Goal: Task Accomplishment & Management: Complete application form

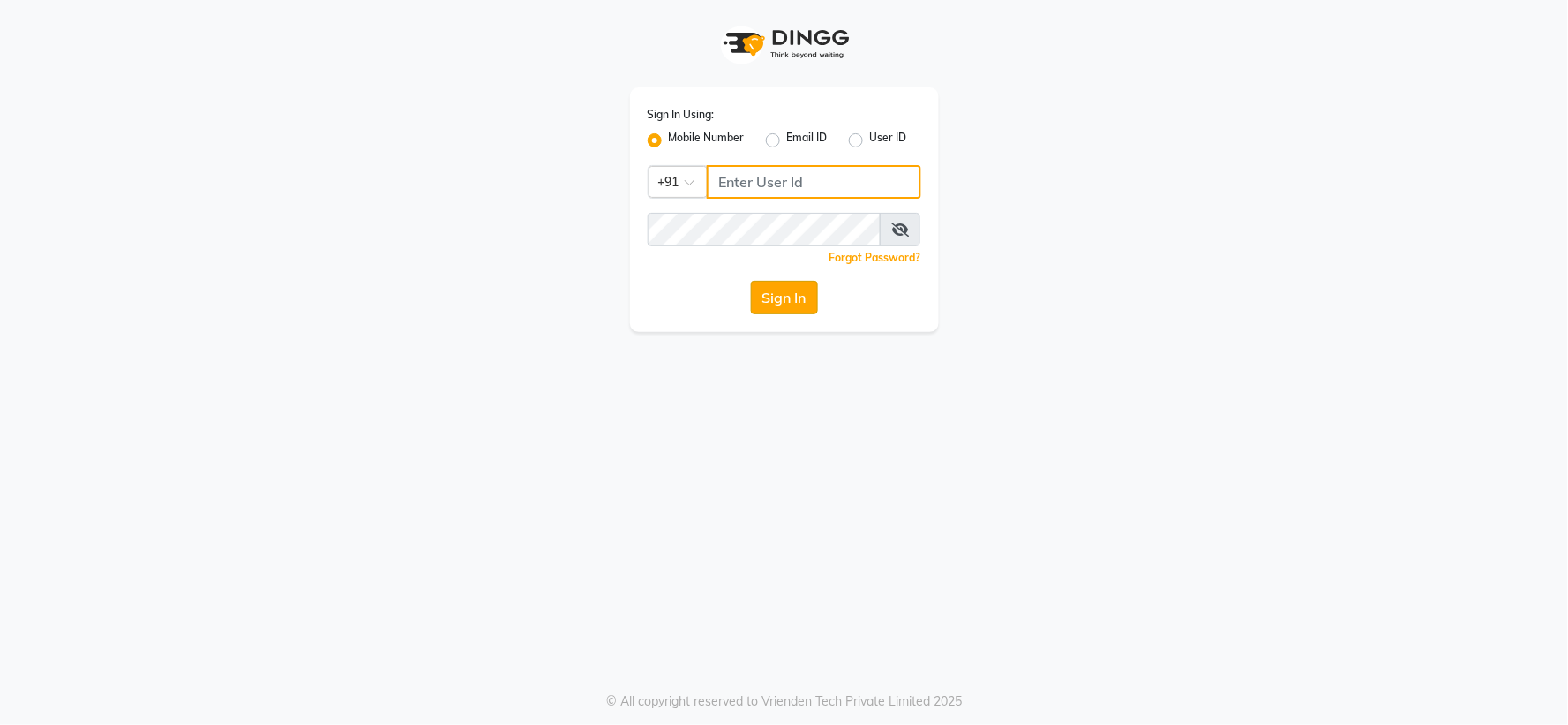
type input "7768820777"
click at [760, 305] on button "Sign In" at bounding box center [784, 298] width 67 height 33
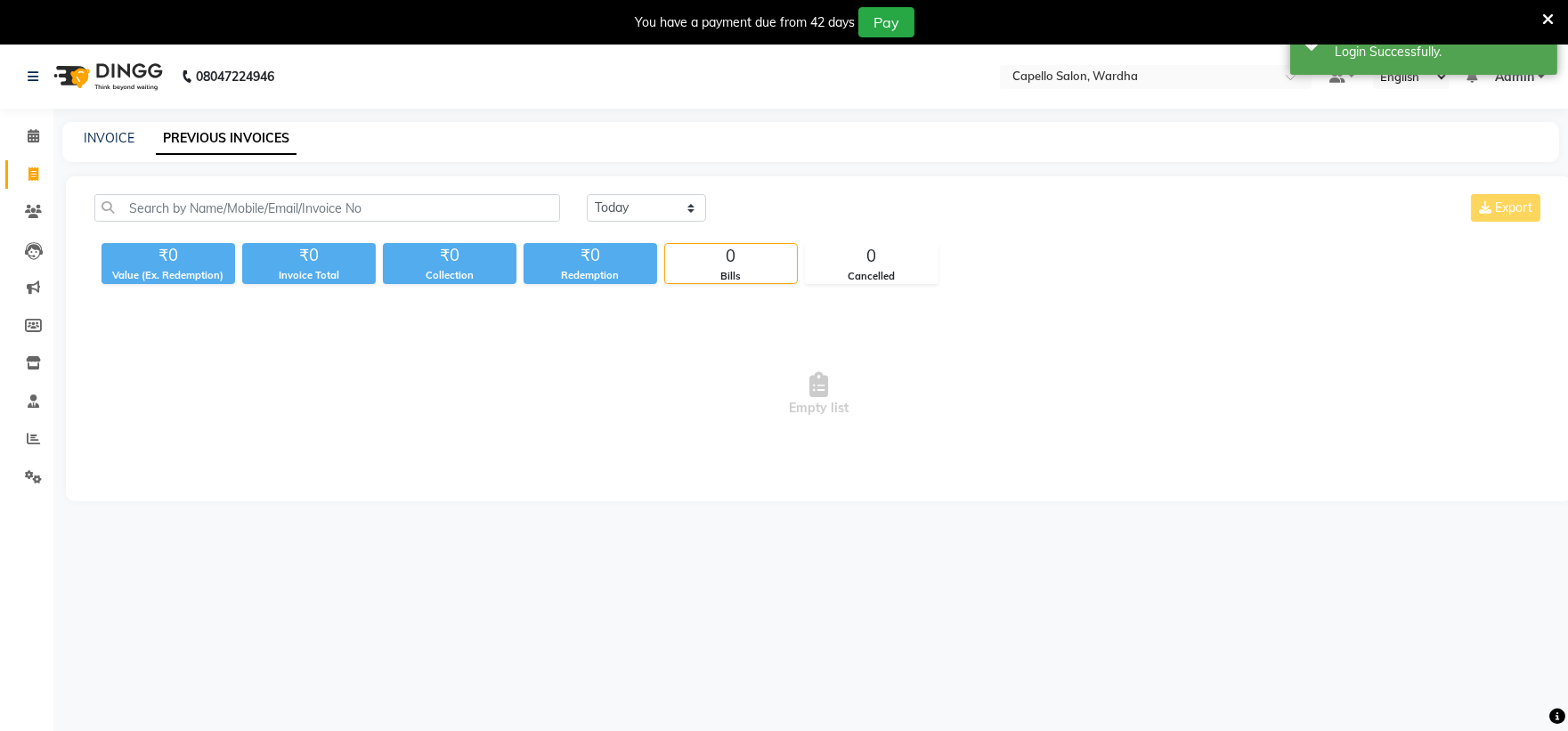
select select "en"
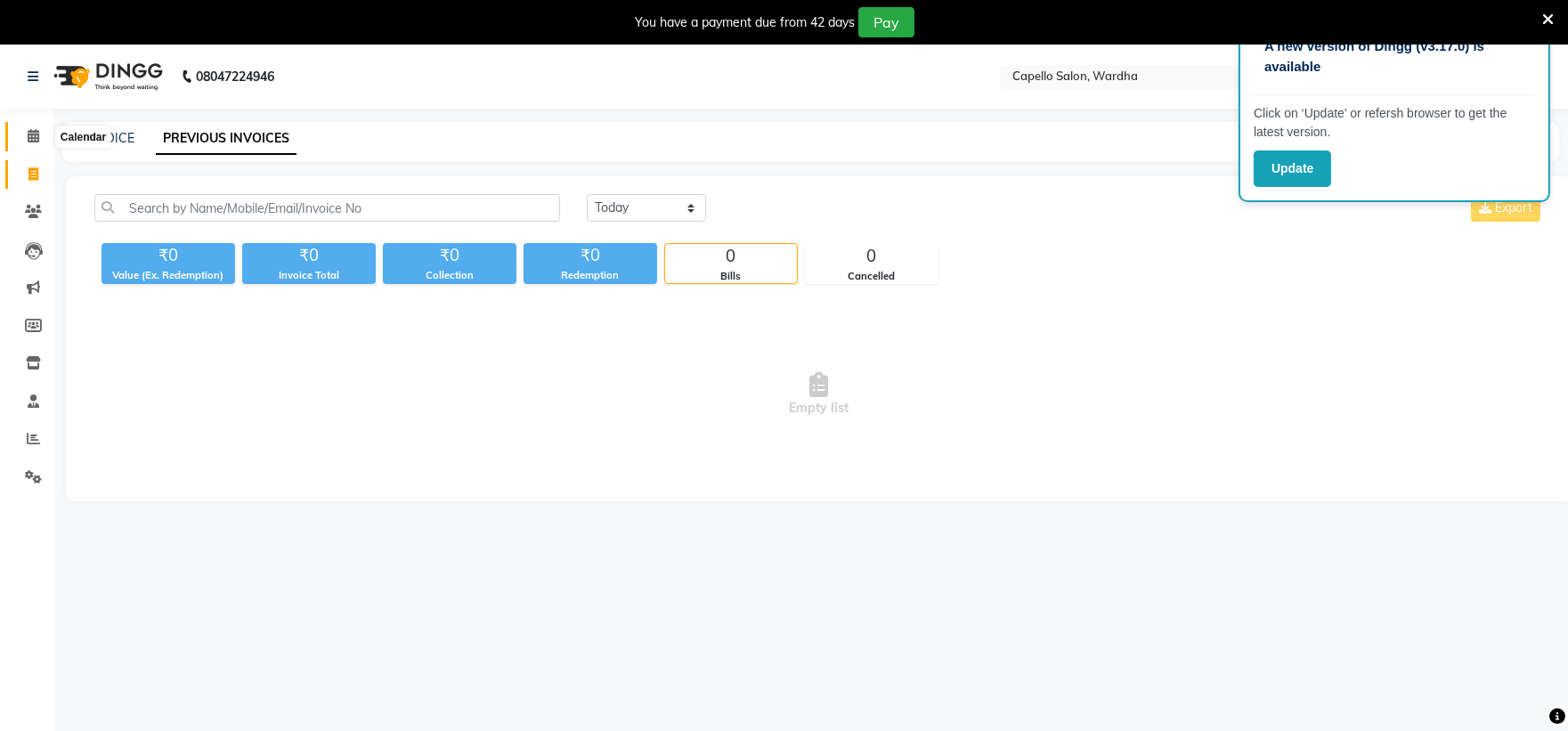
click at [36, 138] on icon at bounding box center [33, 136] width 12 height 14
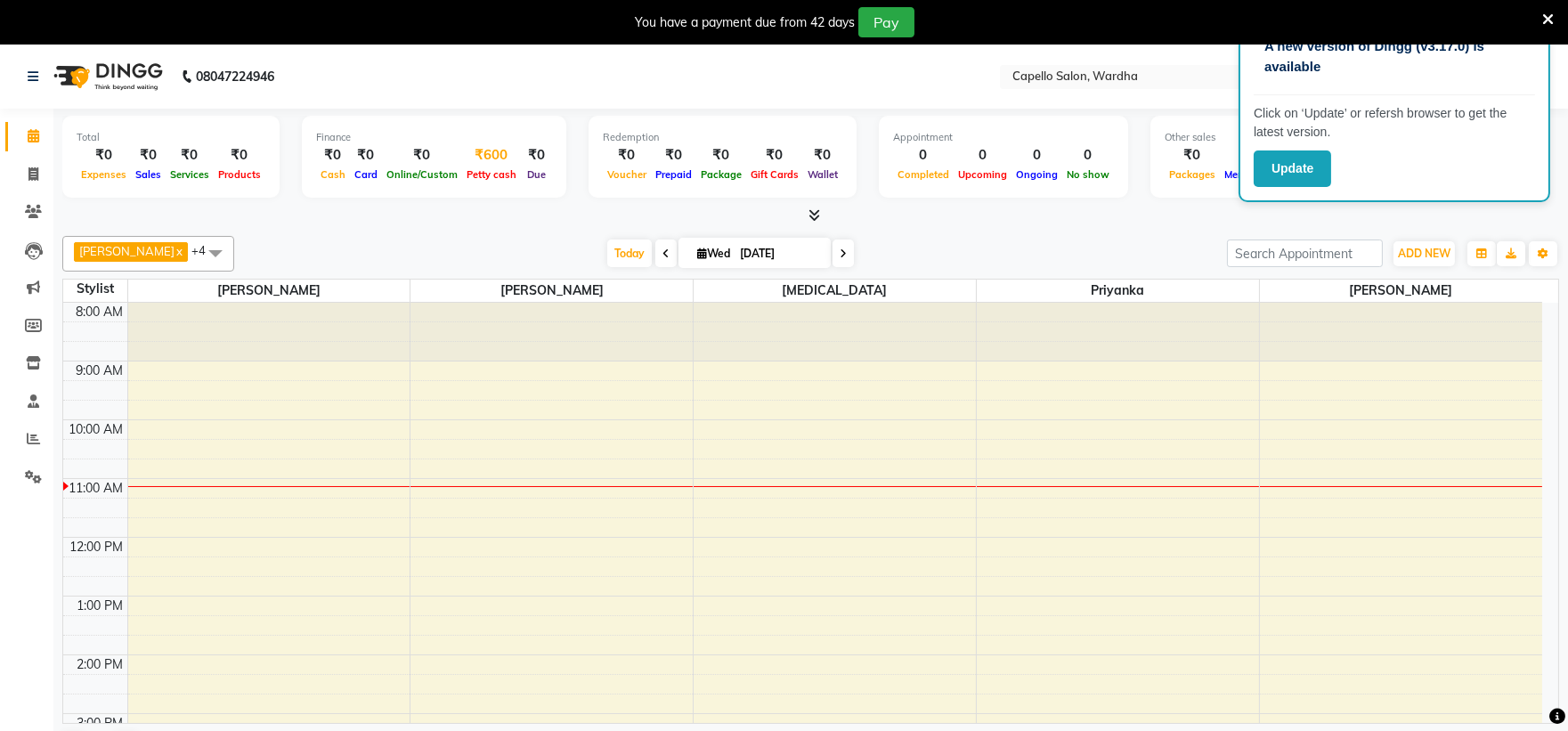
click at [483, 173] on span "Petty cash" at bounding box center [491, 174] width 59 height 13
select select "3447"
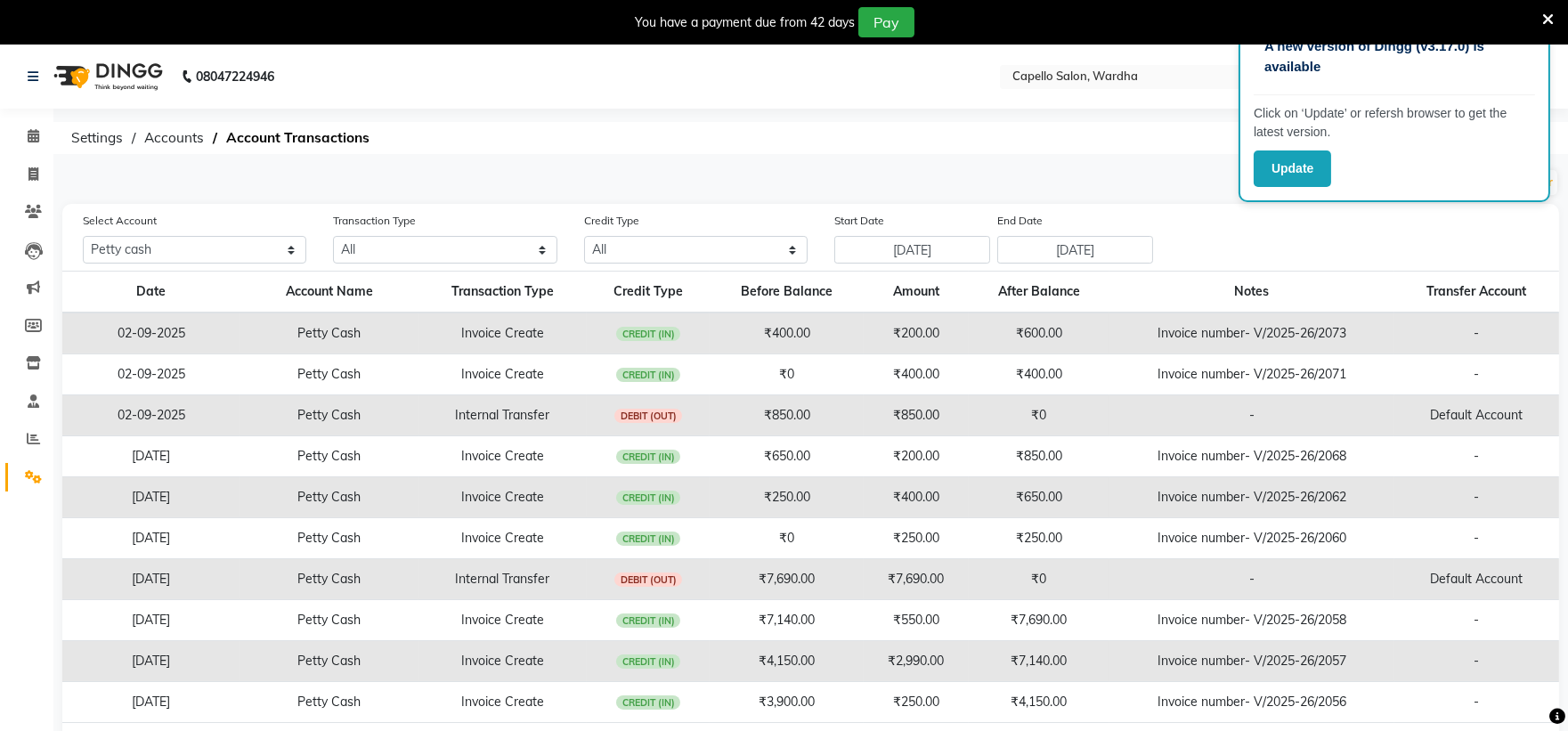
click at [1098, 109] on div "A new version of Dingg (v3.17.0) is available Click on ‘Update’ or refersh brow…" at bounding box center [784, 423] width 1568 height 758
click at [1485, 88] on div "A new version of Dingg (v3.17.0) is available" at bounding box center [1395, 63] width 282 height 62
click at [1510, 44] on body "A new version of Dingg (v3.17.0) is available Click on ‘Update’ or refersh brow…" at bounding box center [784, 409] width 1568 height 731
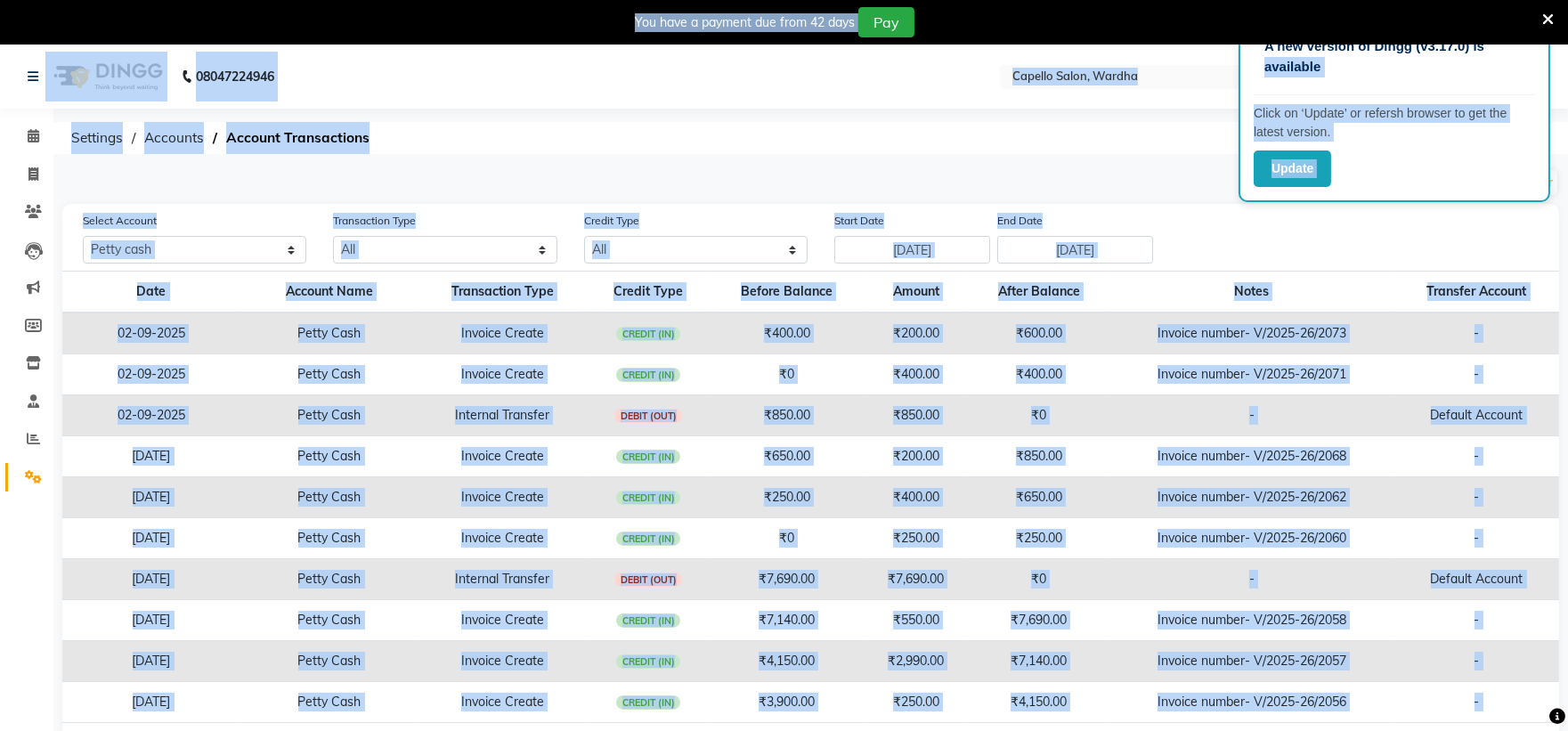
click at [1552, 10] on span at bounding box center [1548, 19] width 12 height 20
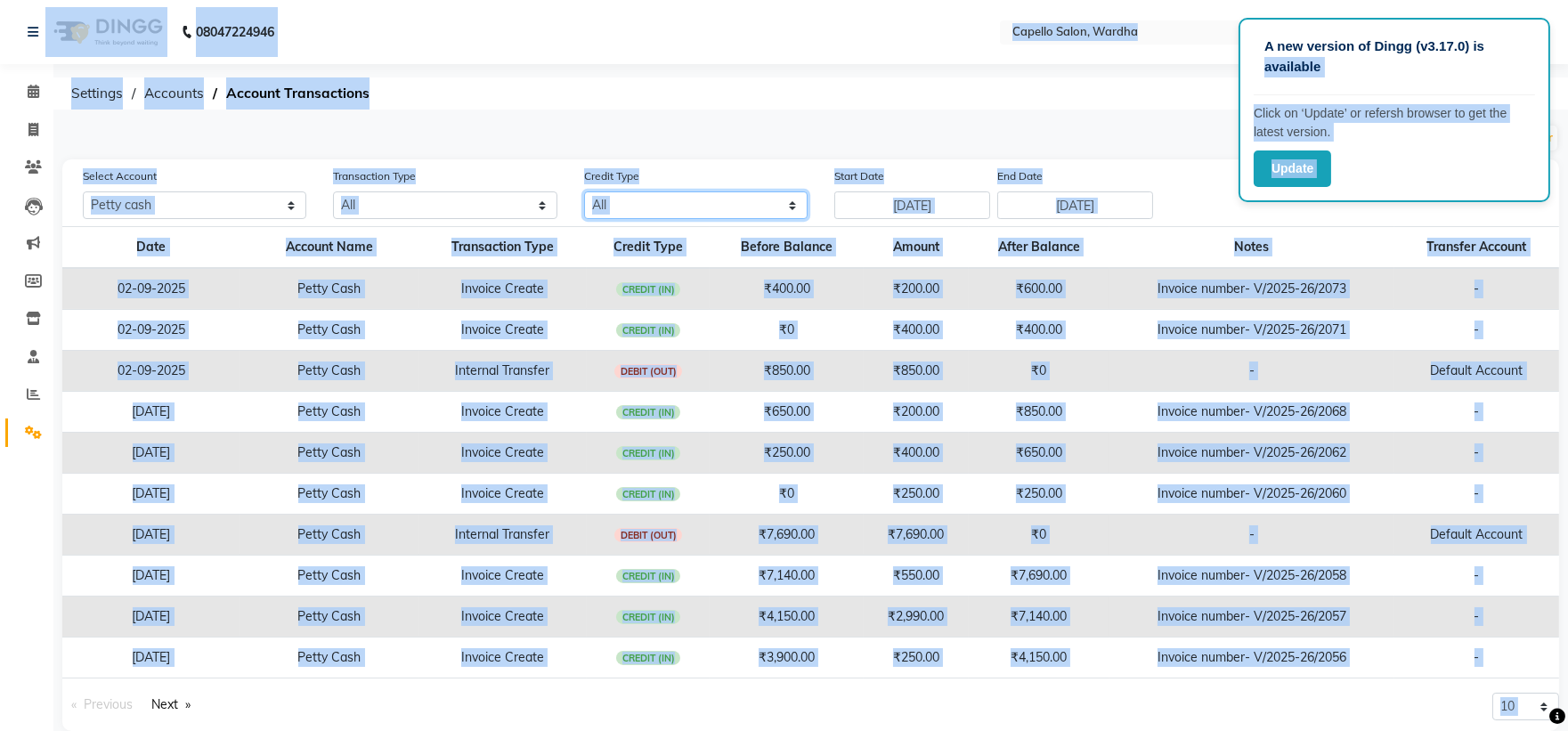
click at [641, 213] on select "All Credit (IN) Debit (OUT)" at bounding box center [695, 205] width 223 height 28
click at [461, 161] on div "Select Account All [PERSON_NAME] cash Default account Transaction Type All Dire…" at bounding box center [810, 445] width 1496 height 572
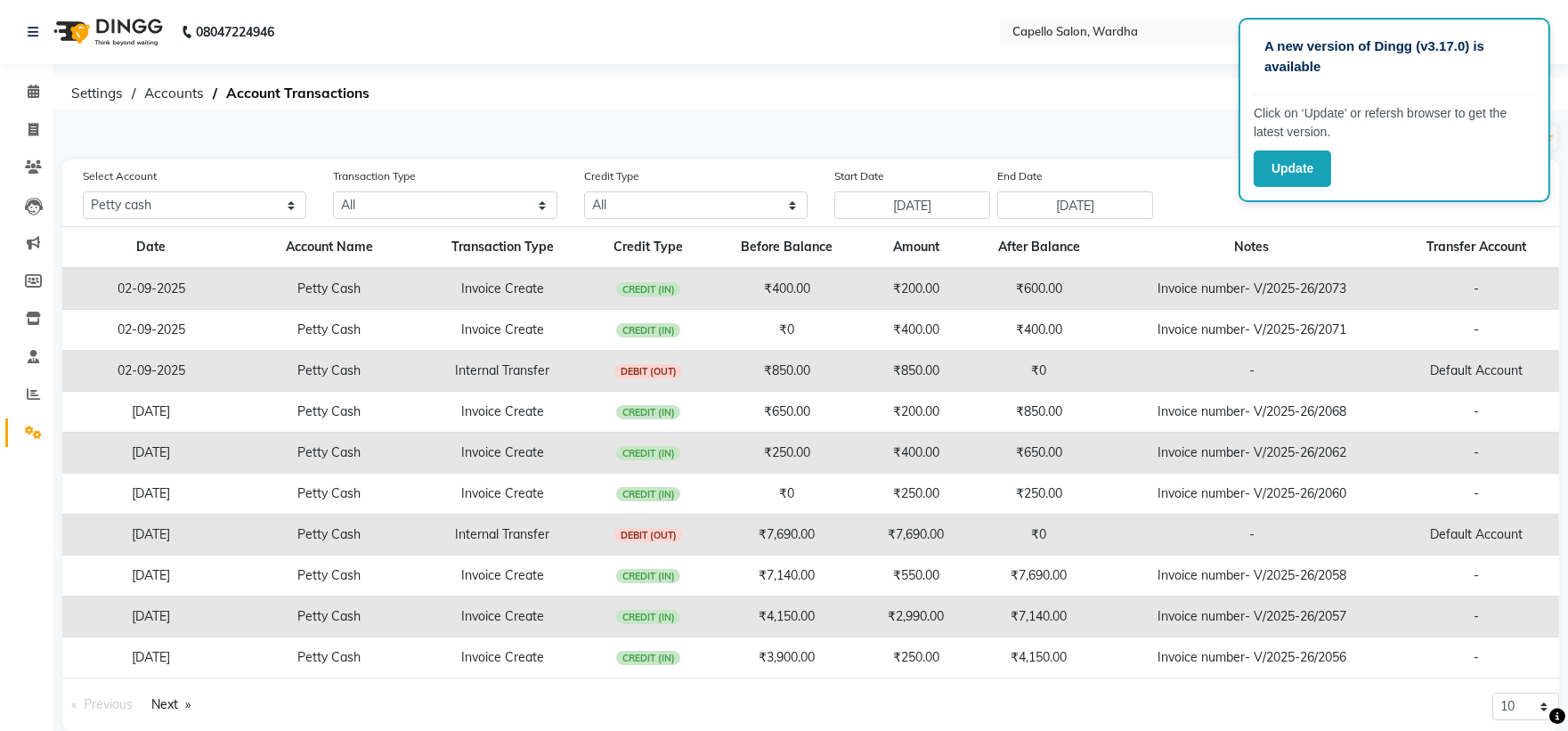
scroll to position [27, 0]
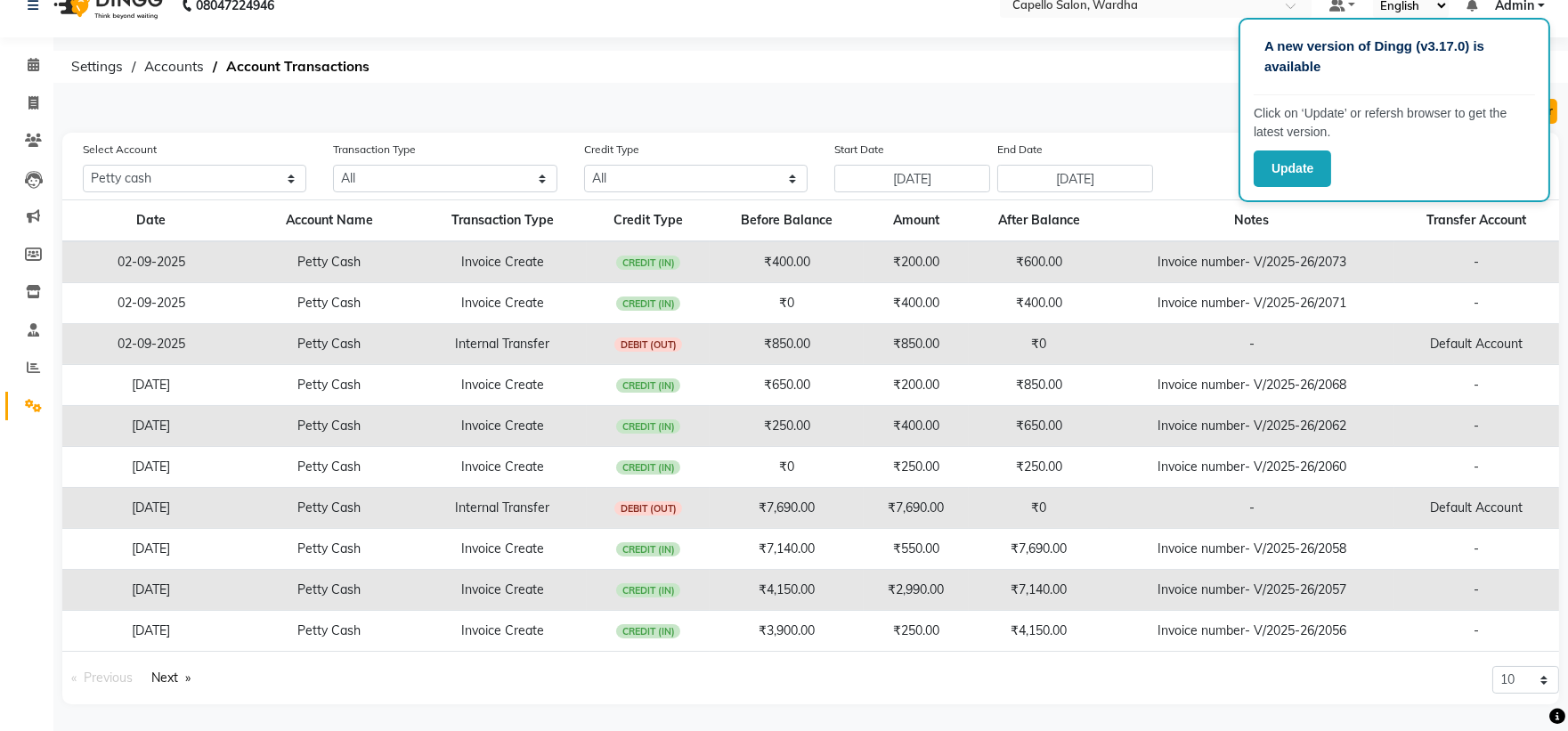
click at [1552, 114] on button "Add Internal Transfer" at bounding box center [1499, 110] width 116 height 25
select select "internal transfer"
select select "3447"
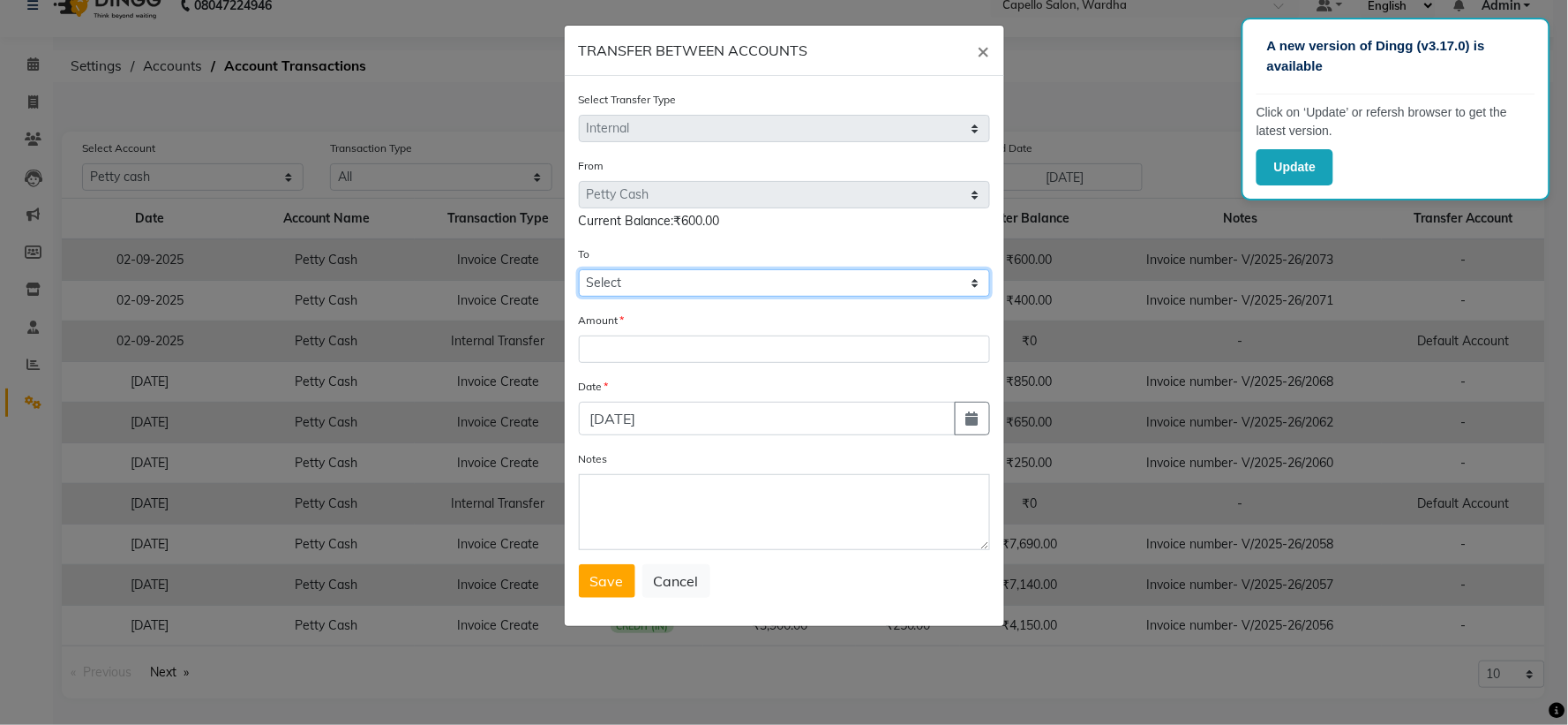
click at [729, 293] on select "Select [PERSON_NAME] Cash Default Account" at bounding box center [784, 283] width 411 height 27
click at [985, 51] on span "×" at bounding box center [984, 50] width 13 height 26
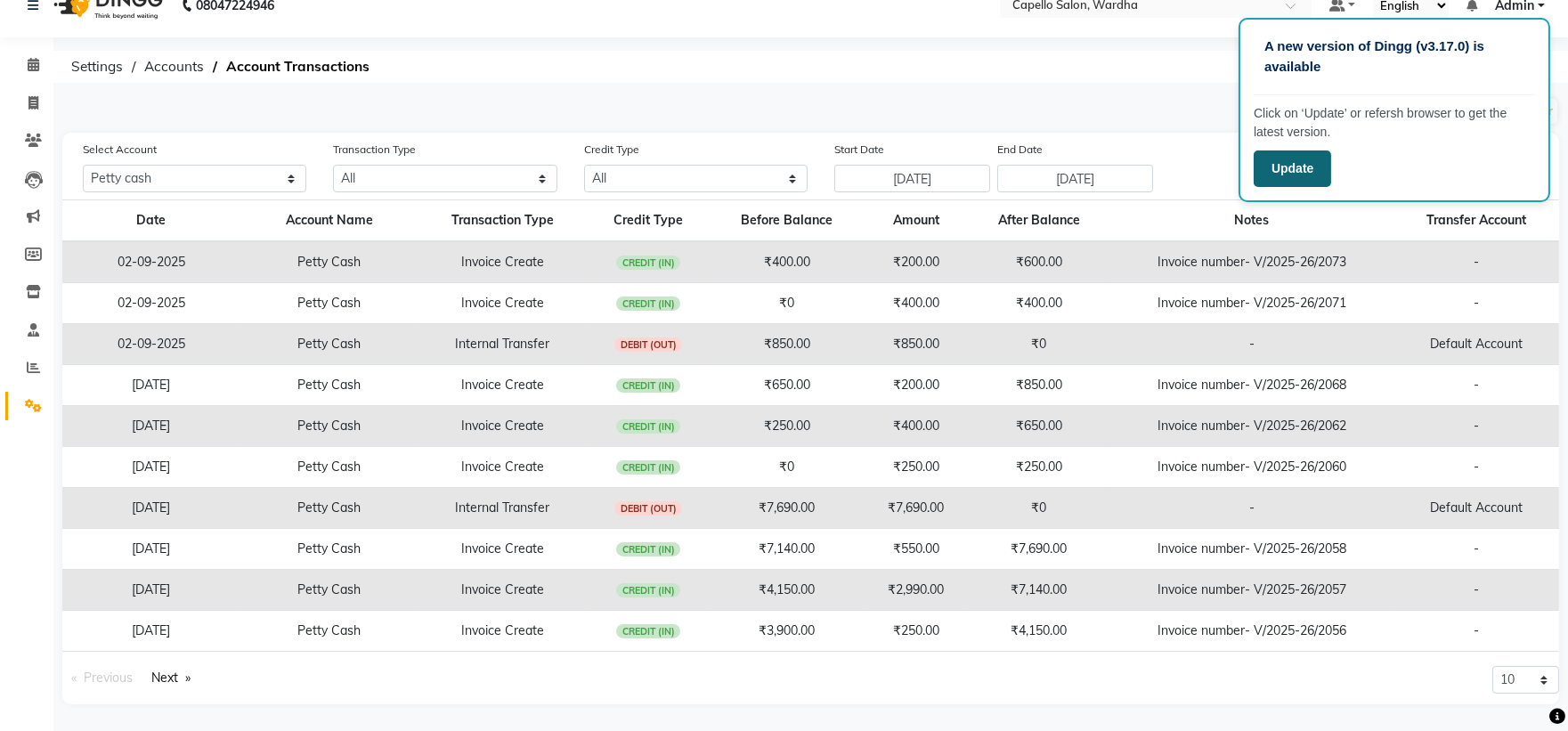
click at [1291, 165] on button "Update" at bounding box center [1292, 168] width 78 height 36
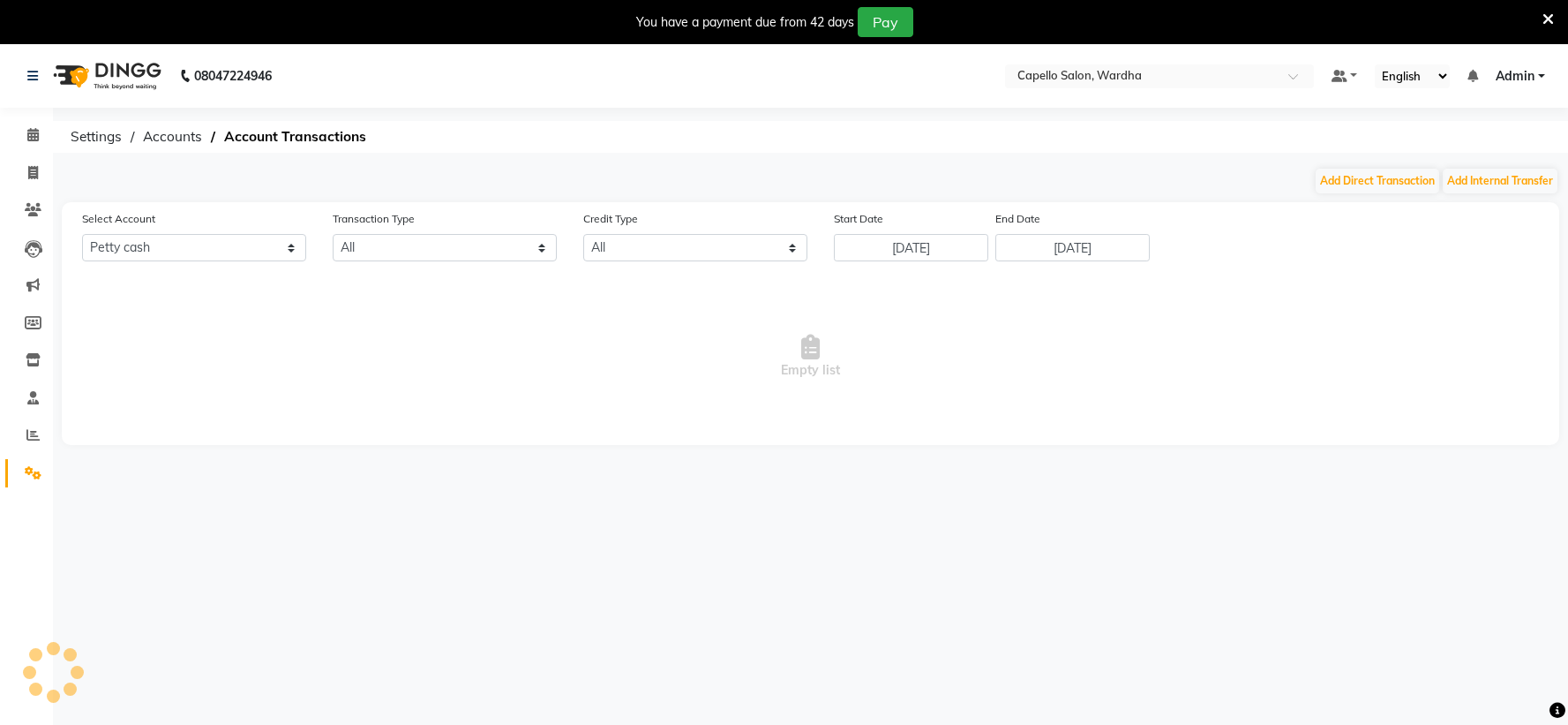
select select "3447"
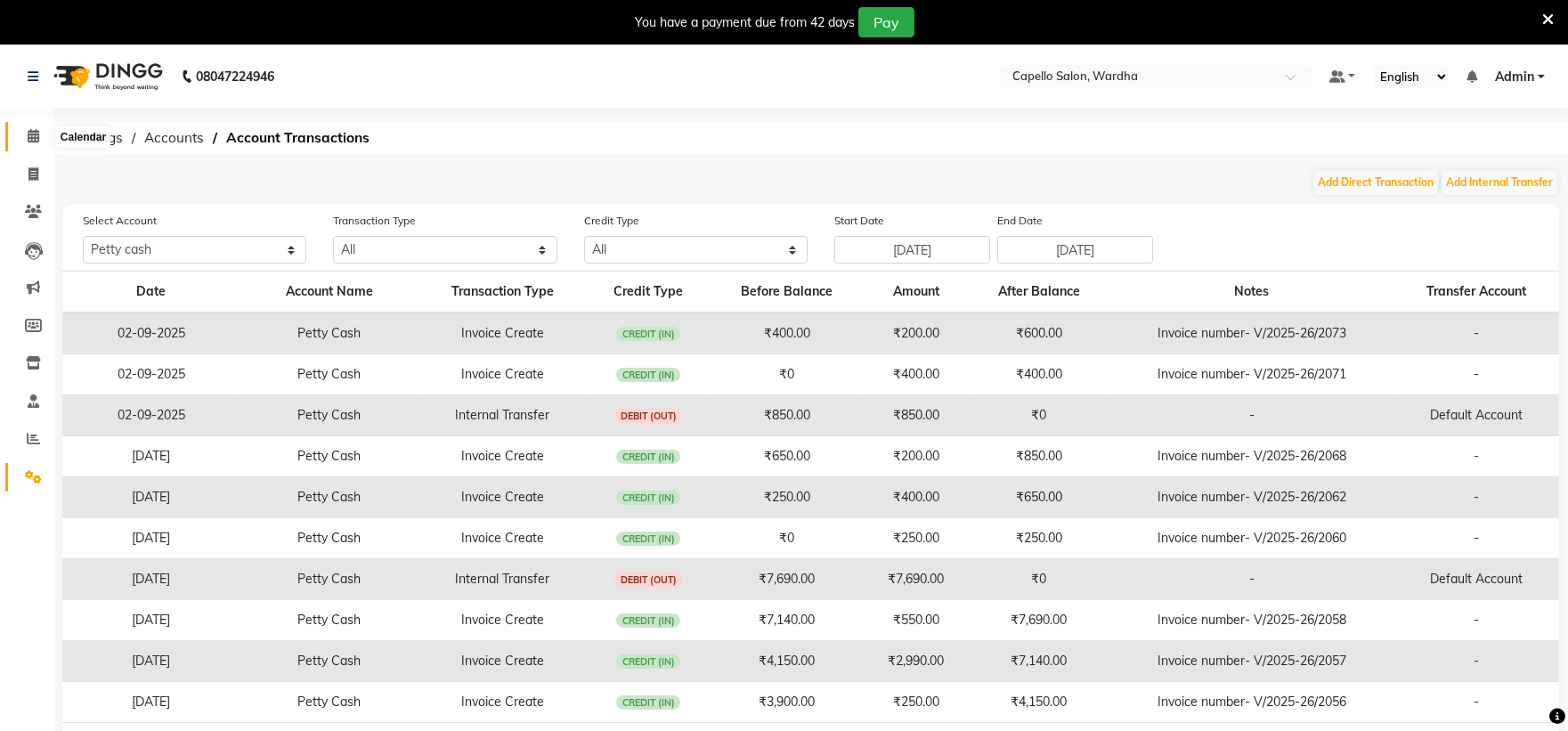
click at [32, 135] on icon at bounding box center [33, 136] width 12 height 14
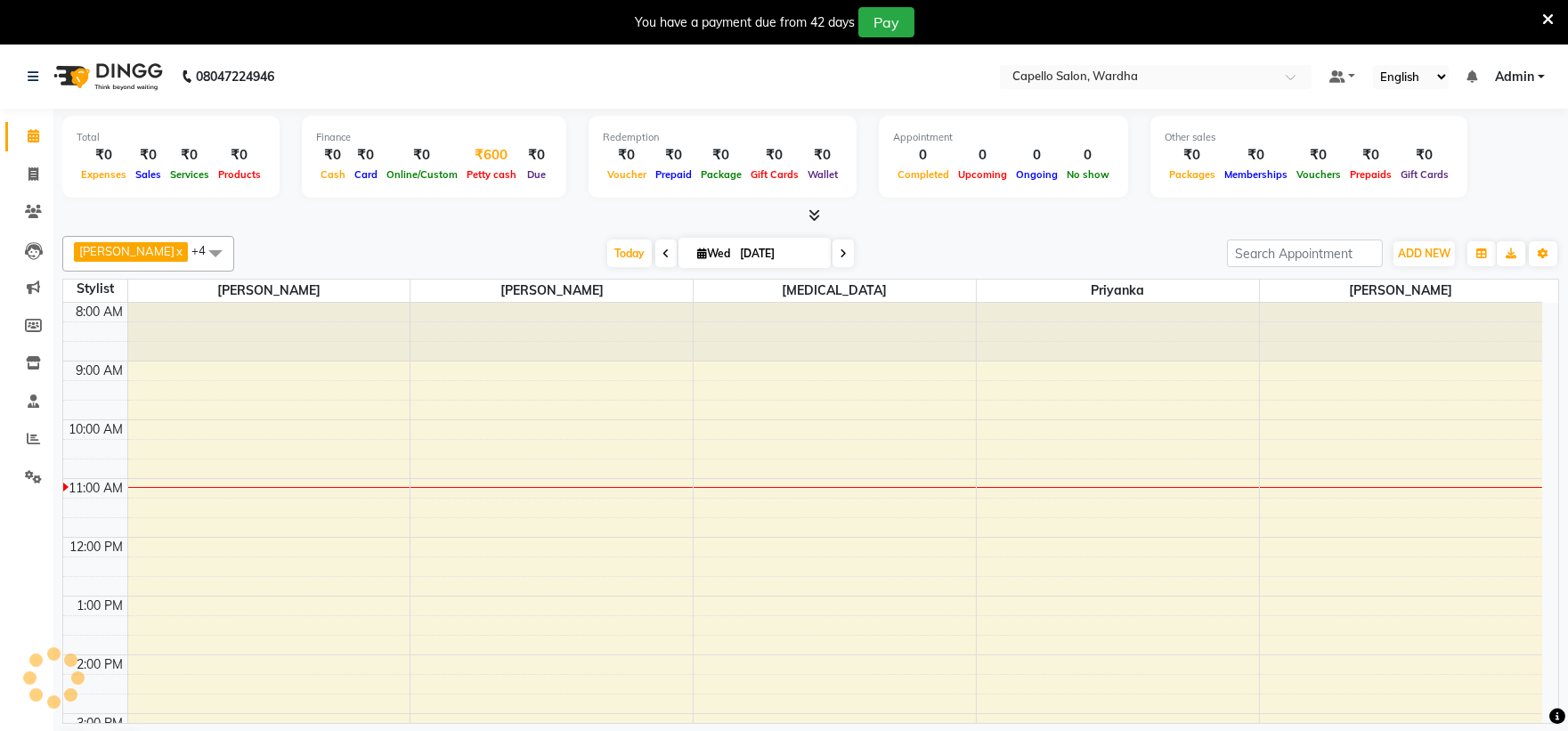
click at [495, 174] on span "Petty cash" at bounding box center [491, 174] width 59 height 13
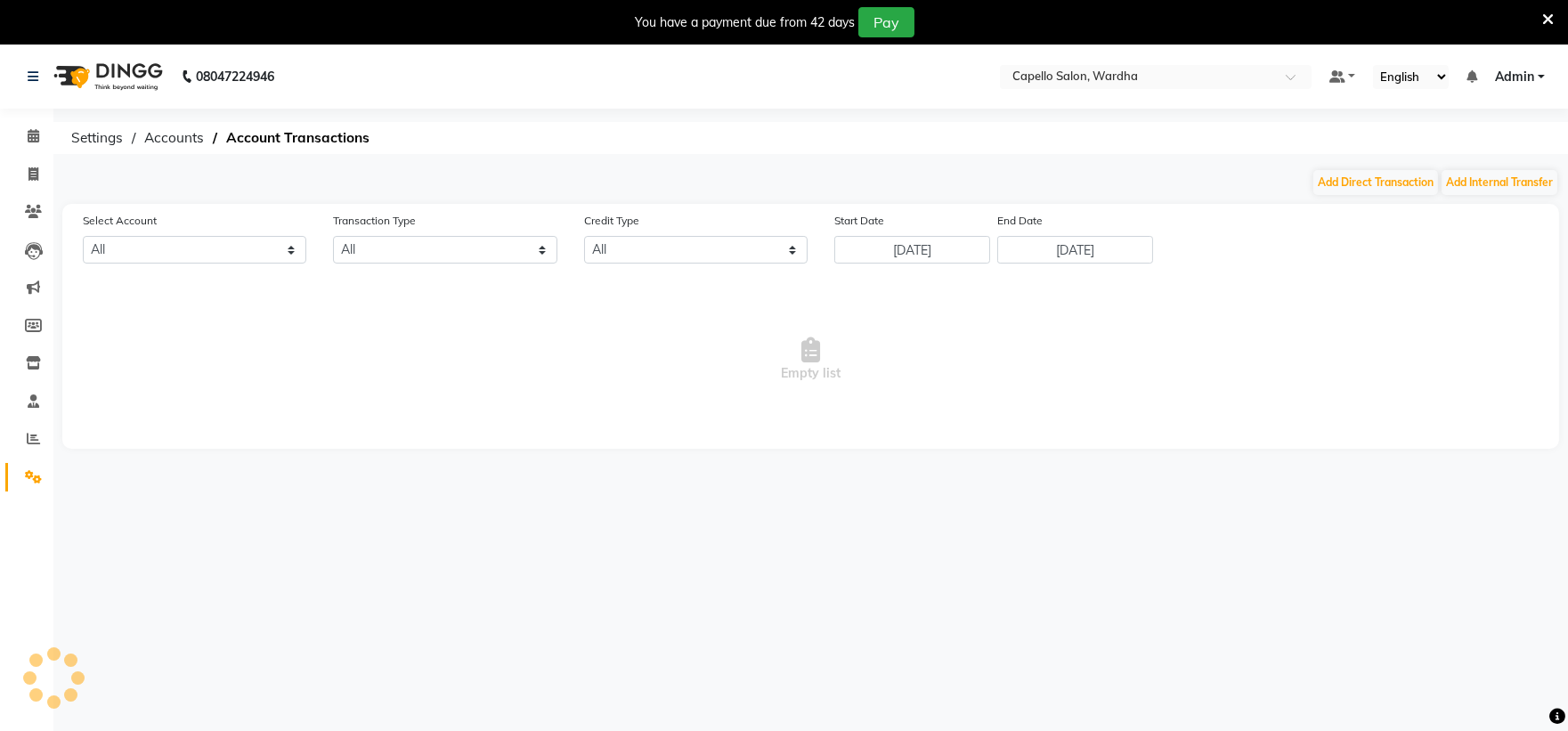
select select "3447"
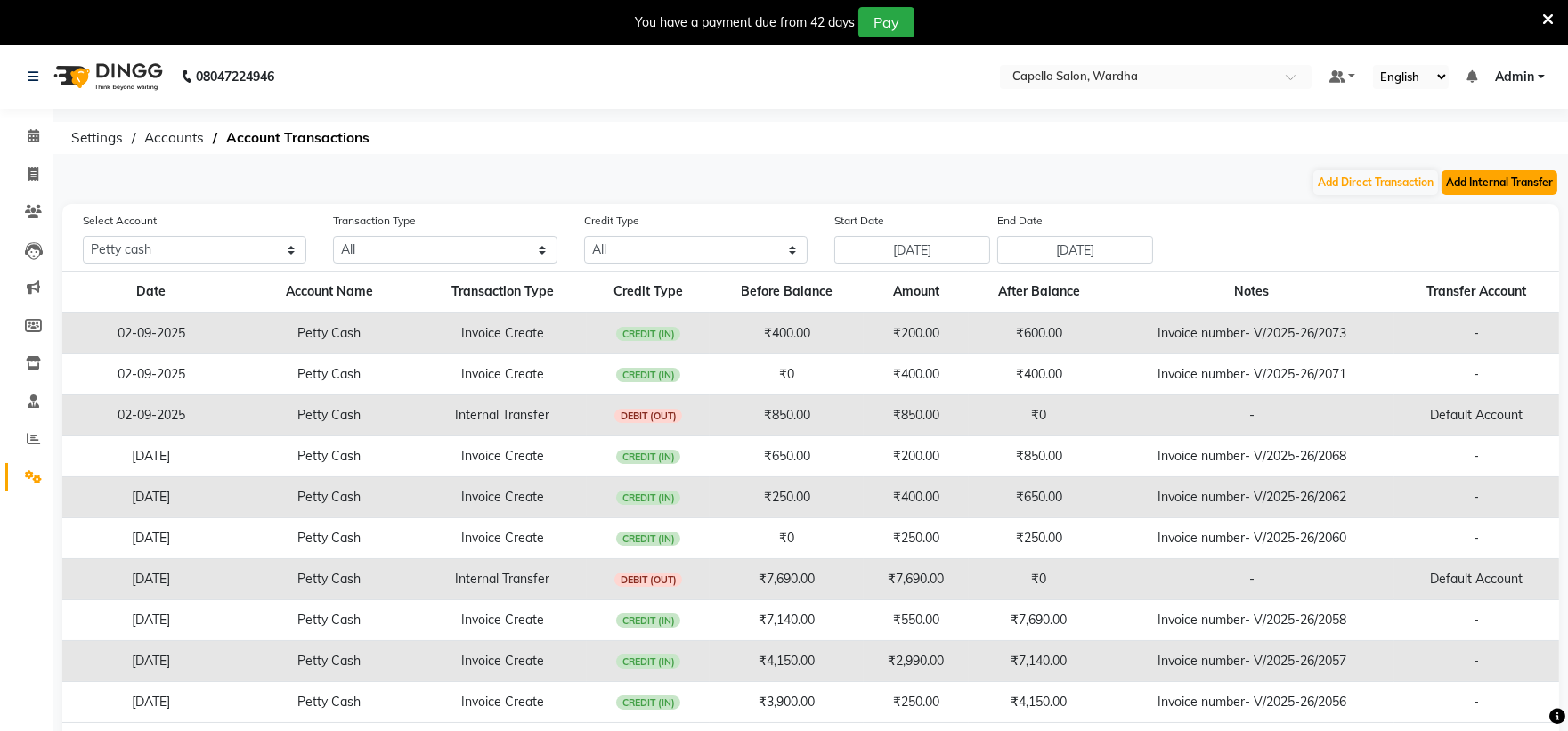
click at [1511, 184] on button "Add Internal Transfer" at bounding box center [1499, 182] width 116 height 25
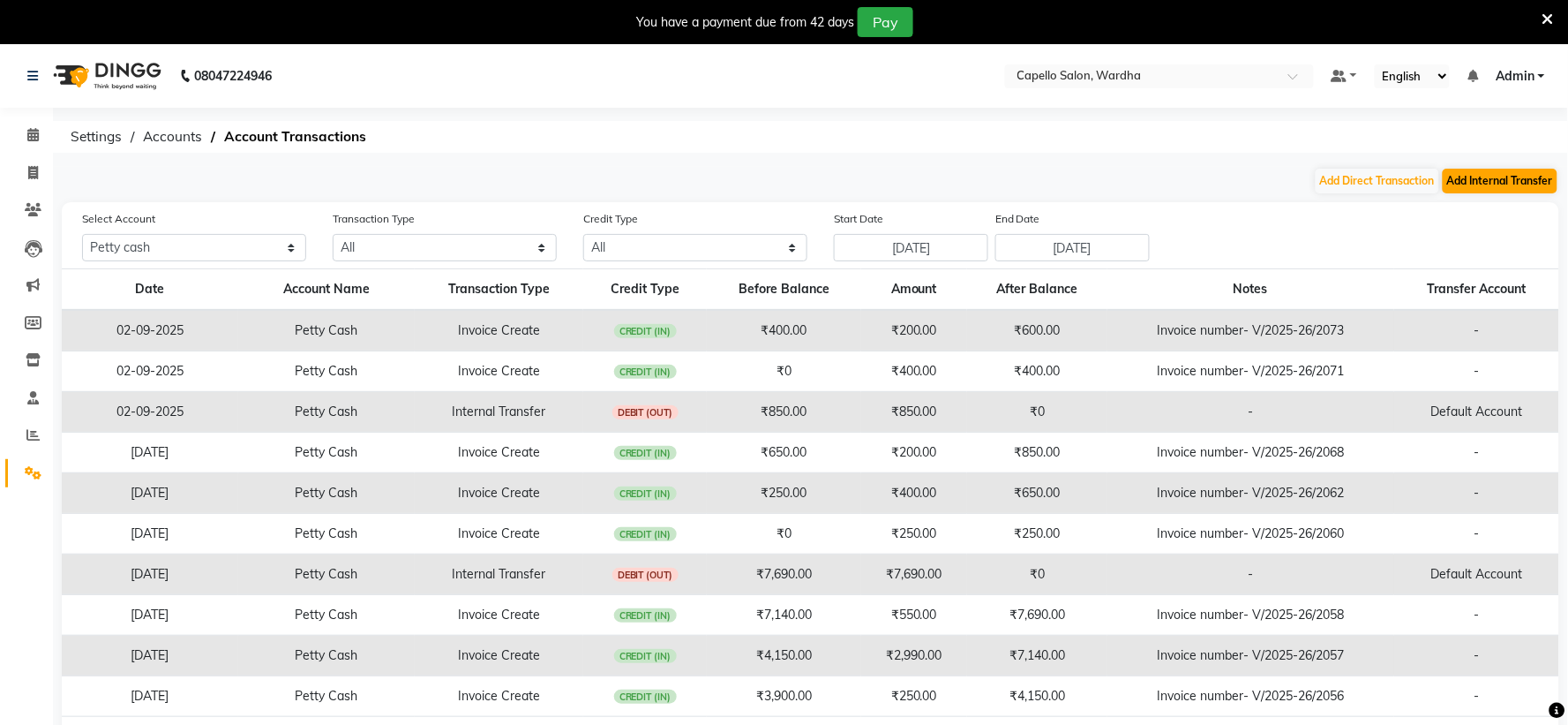
select select "internal transfer"
select select "3447"
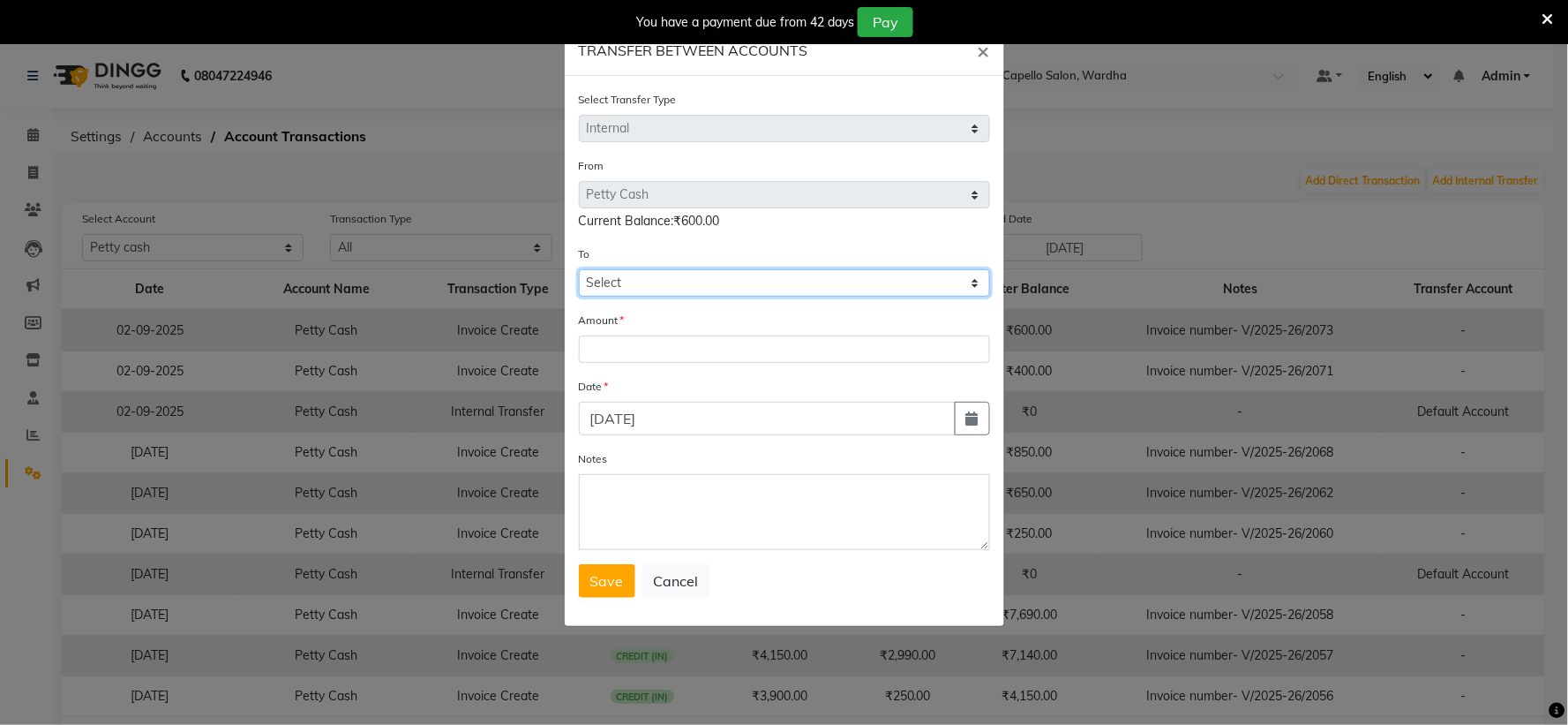
click at [880, 286] on select "Select [PERSON_NAME] Cash Default Account" at bounding box center [784, 283] width 411 height 27
select select "3448"
click at [579, 269] on select "Select [PERSON_NAME] Cash Default Account" at bounding box center [784, 283] width 411 height 27
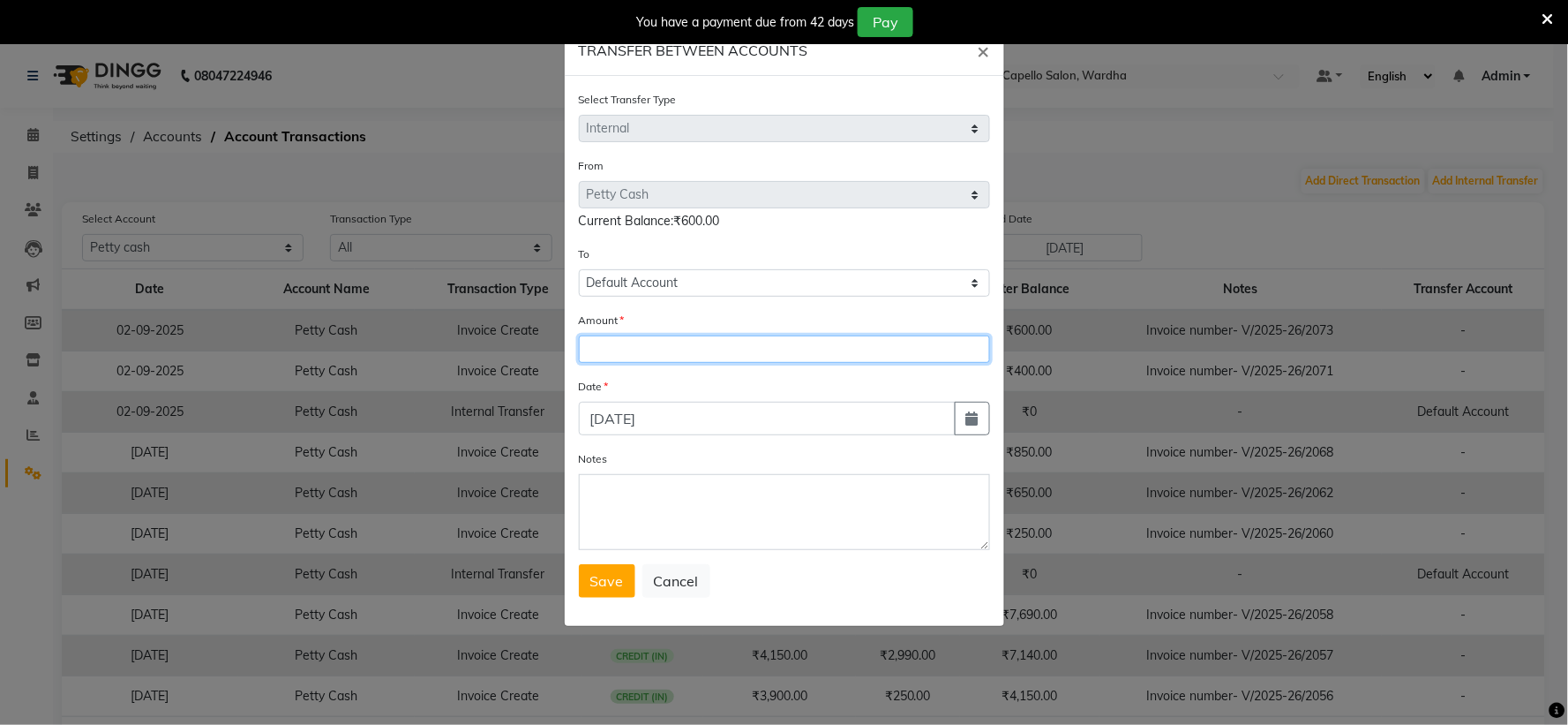
click at [665, 342] on input "number" at bounding box center [784, 349] width 411 height 27
type input "600"
click at [695, 380] on div "Date" at bounding box center [784, 388] width 411 height 24
click at [663, 380] on div "Date" at bounding box center [784, 388] width 411 height 24
click at [590, 584] on span "Save" at bounding box center [607, 581] width 33 height 18
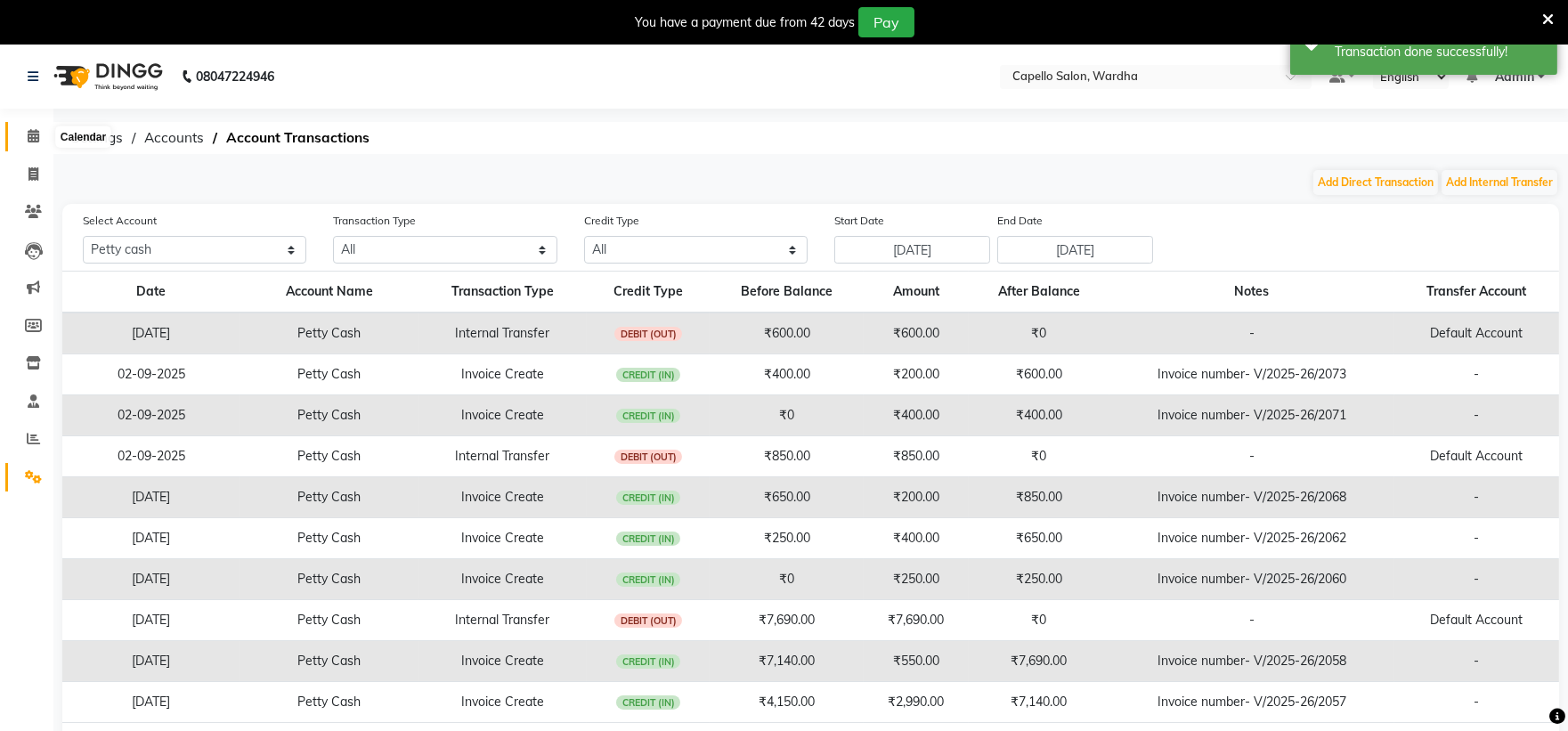
click at [28, 138] on icon at bounding box center [33, 136] width 12 height 14
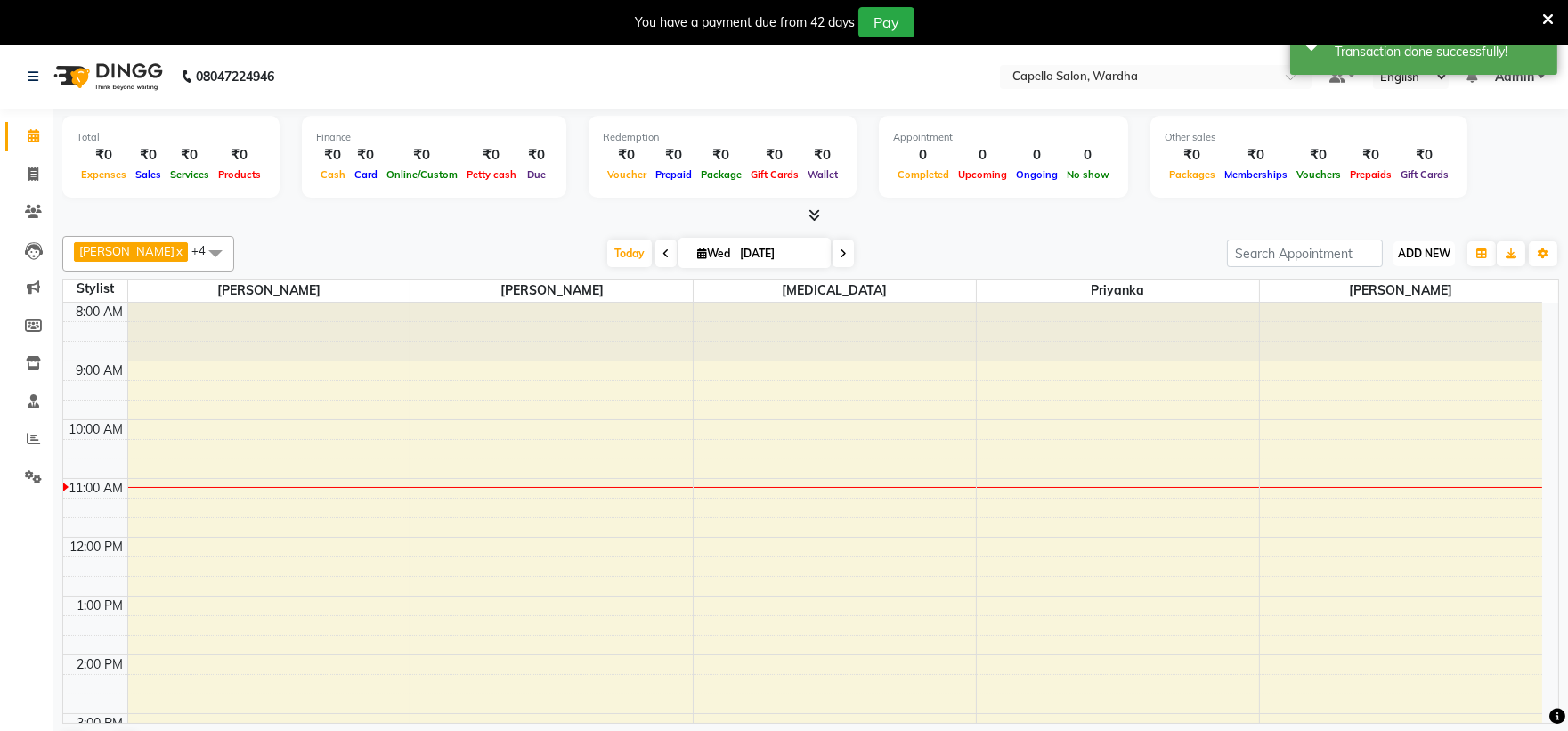
click at [1424, 259] on span "ADD NEW" at bounding box center [1423, 254] width 52 height 14
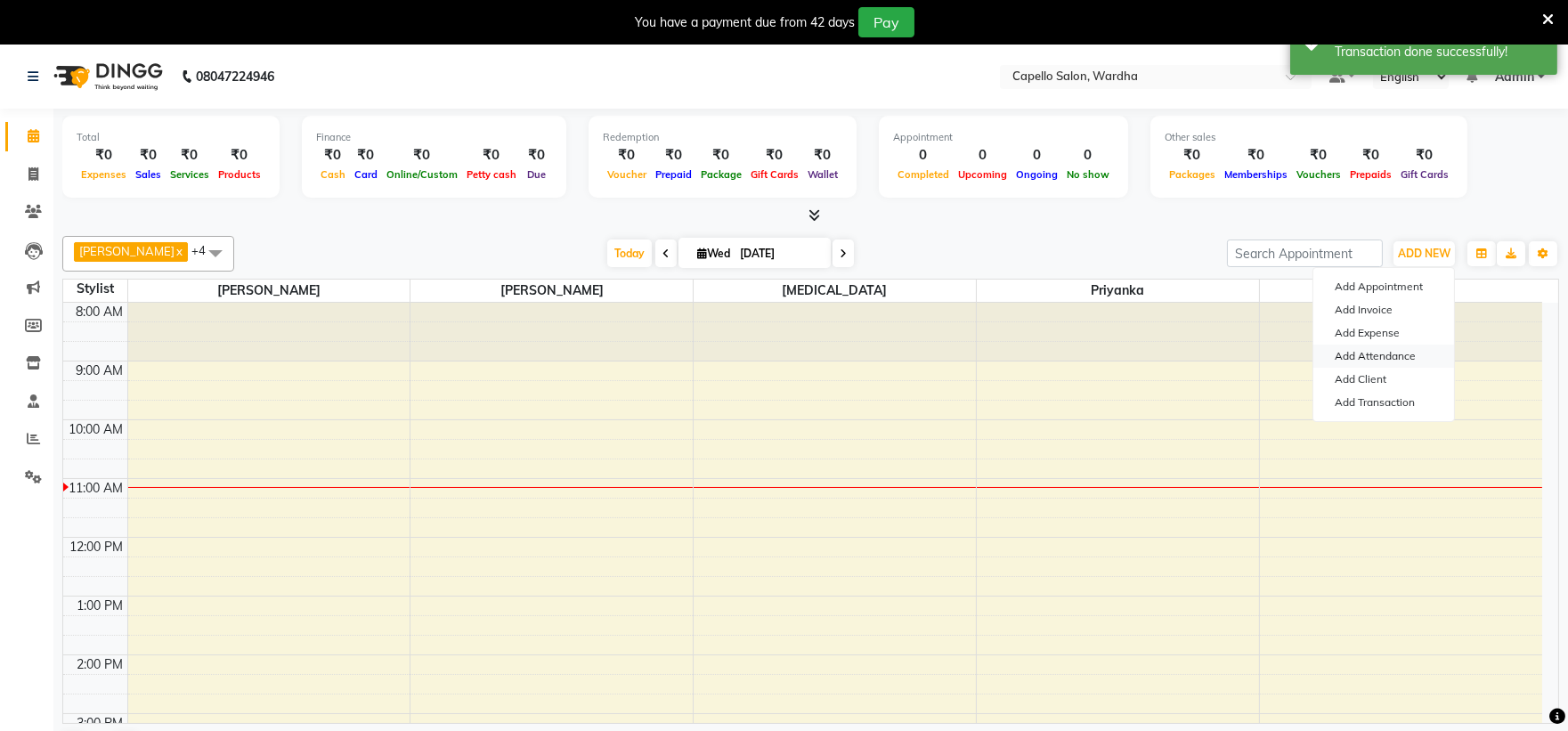
click at [1395, 351] on link "Add Attendance" at bounding box center [1383, 356] width 141 height 24
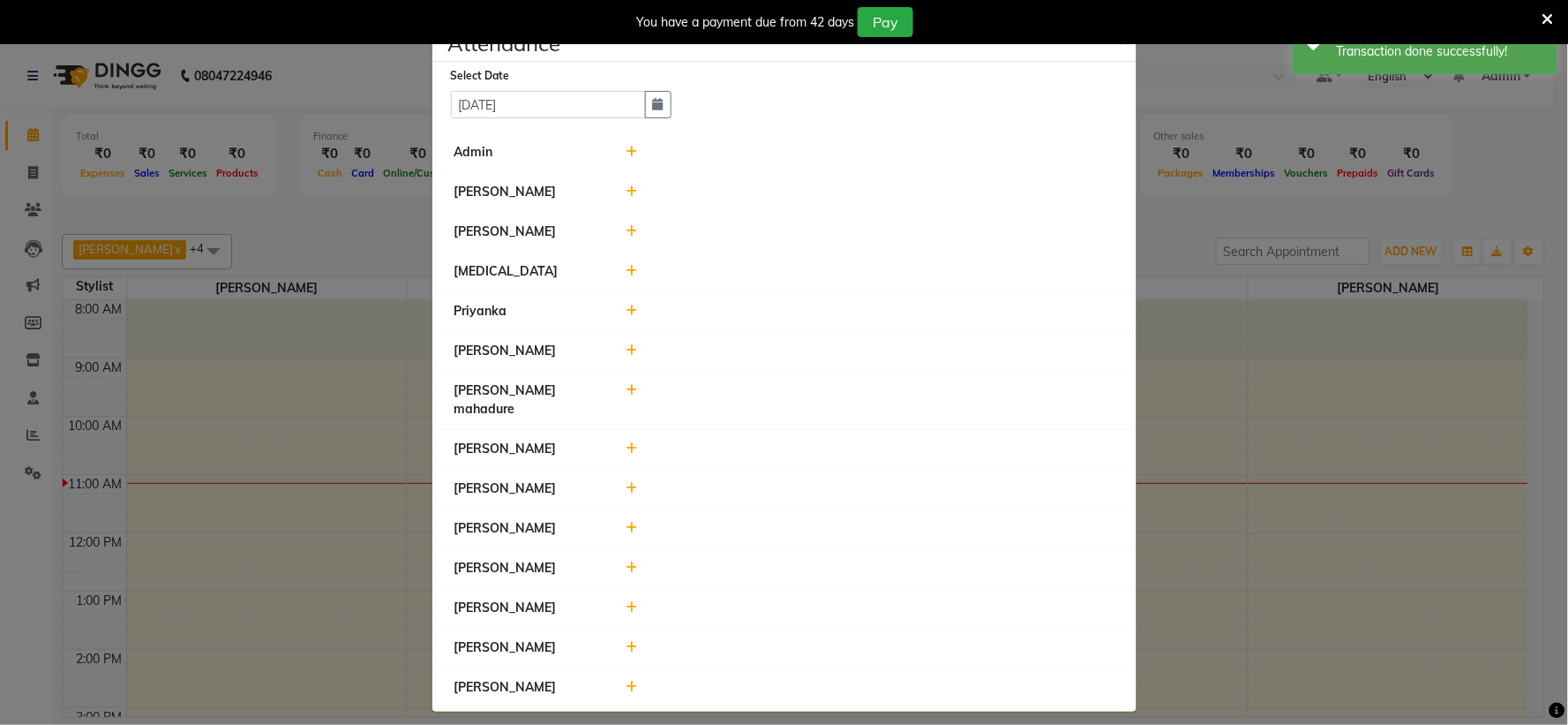
click at [636, 158] on icon at bounding box center [631, 151] width 12 height 13
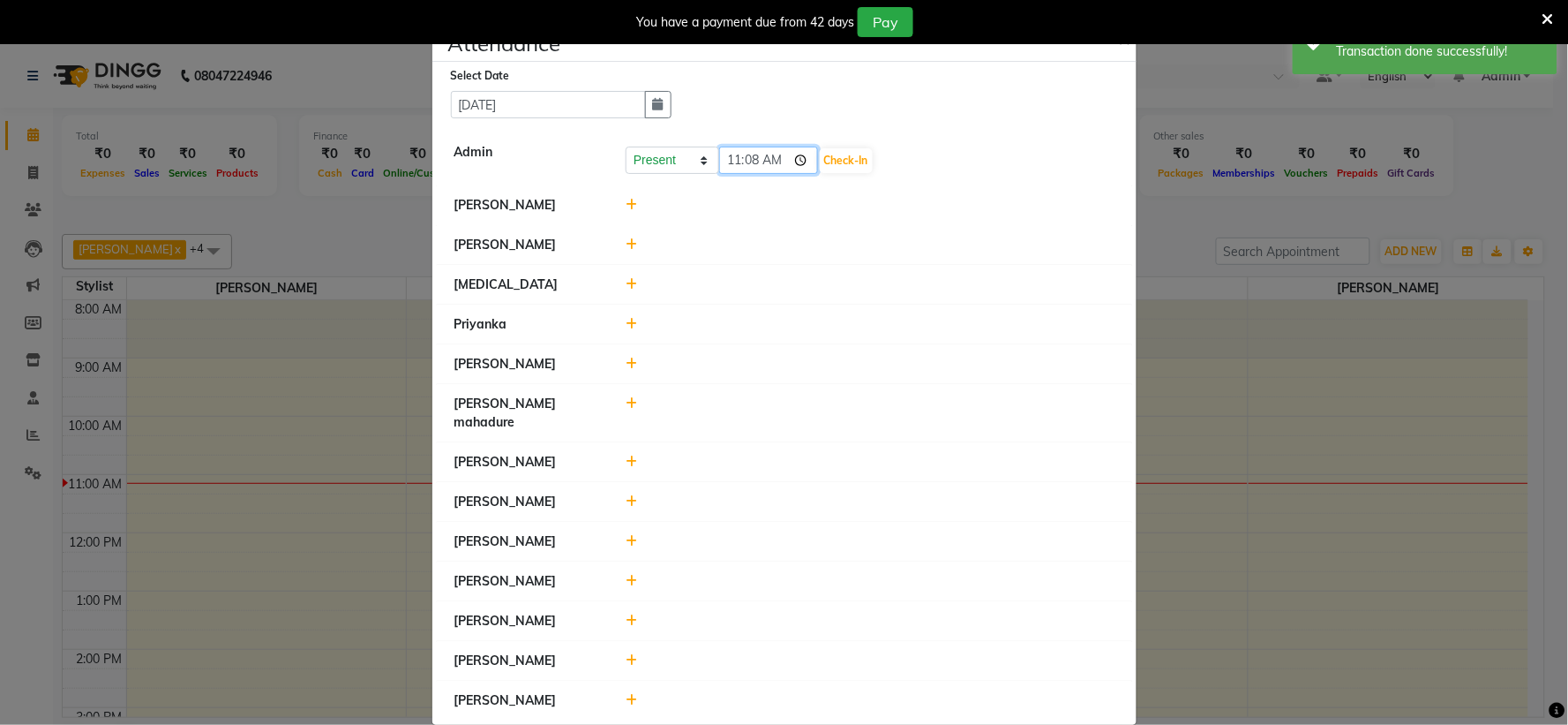
click at [719, 168] on input "11:08" at bounding box center [768, 160] width 99 height 27
type input "10:50"
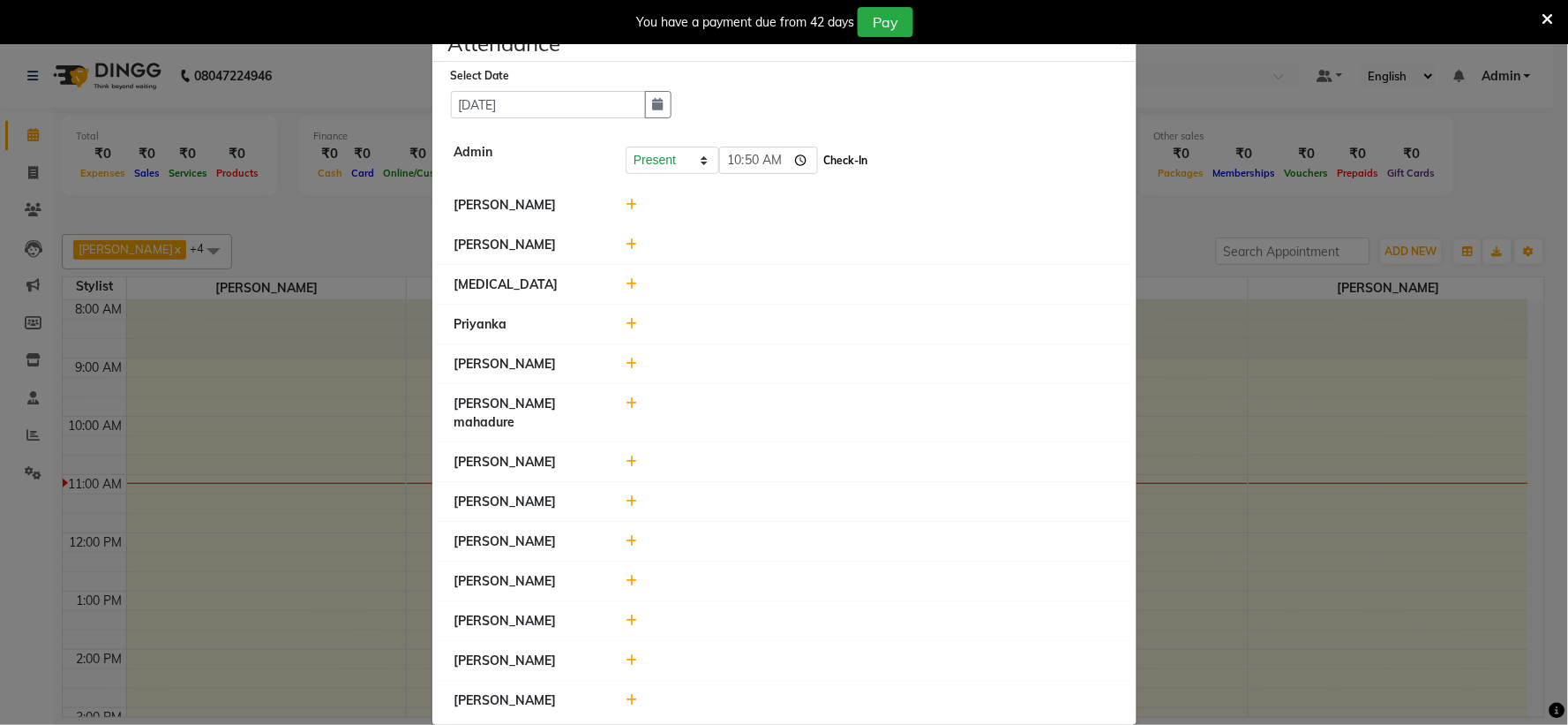
click at [834, 152] on button "Check-In" at bounding box center [846, 160] width 53 height 24
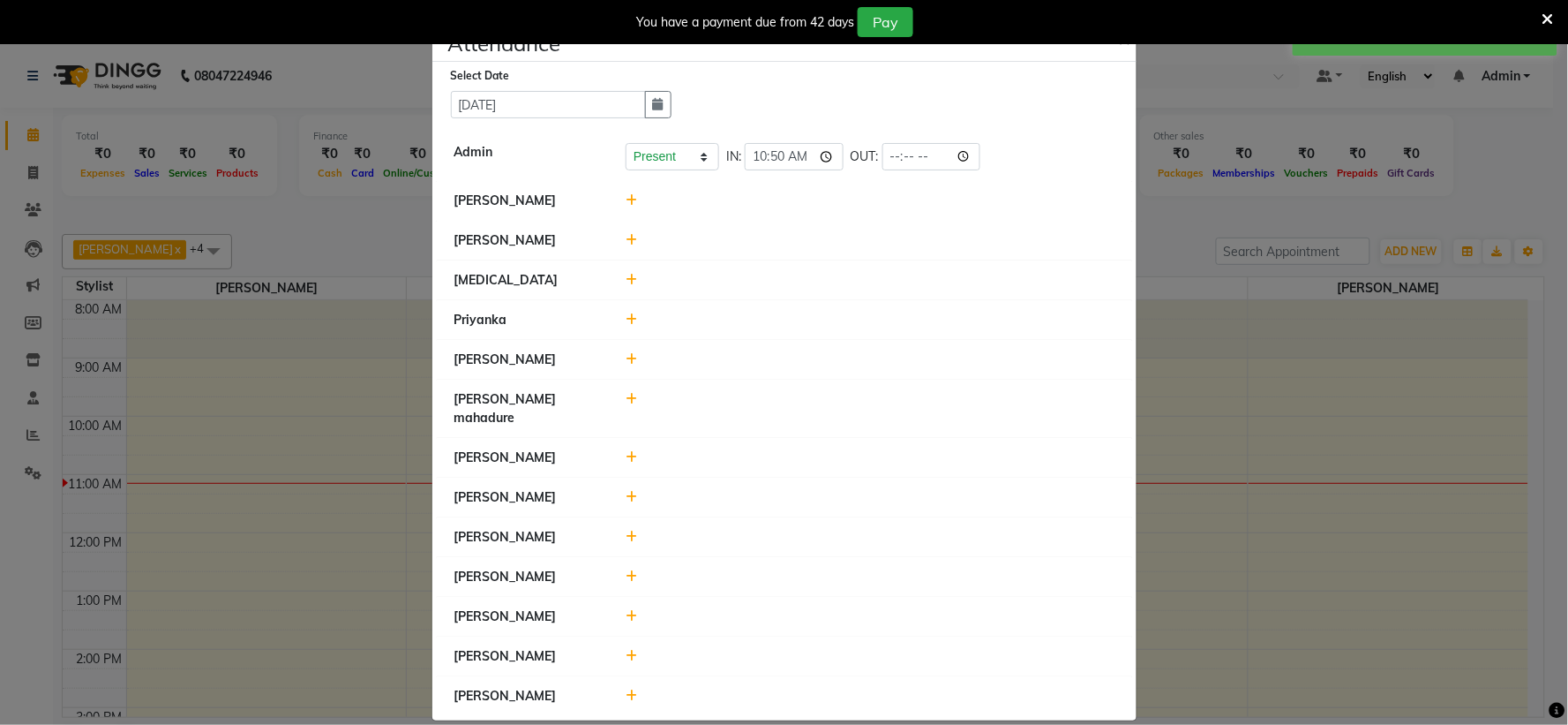
click at [625, 531] on icon at bounding box center [631, 537] width 12 height 13
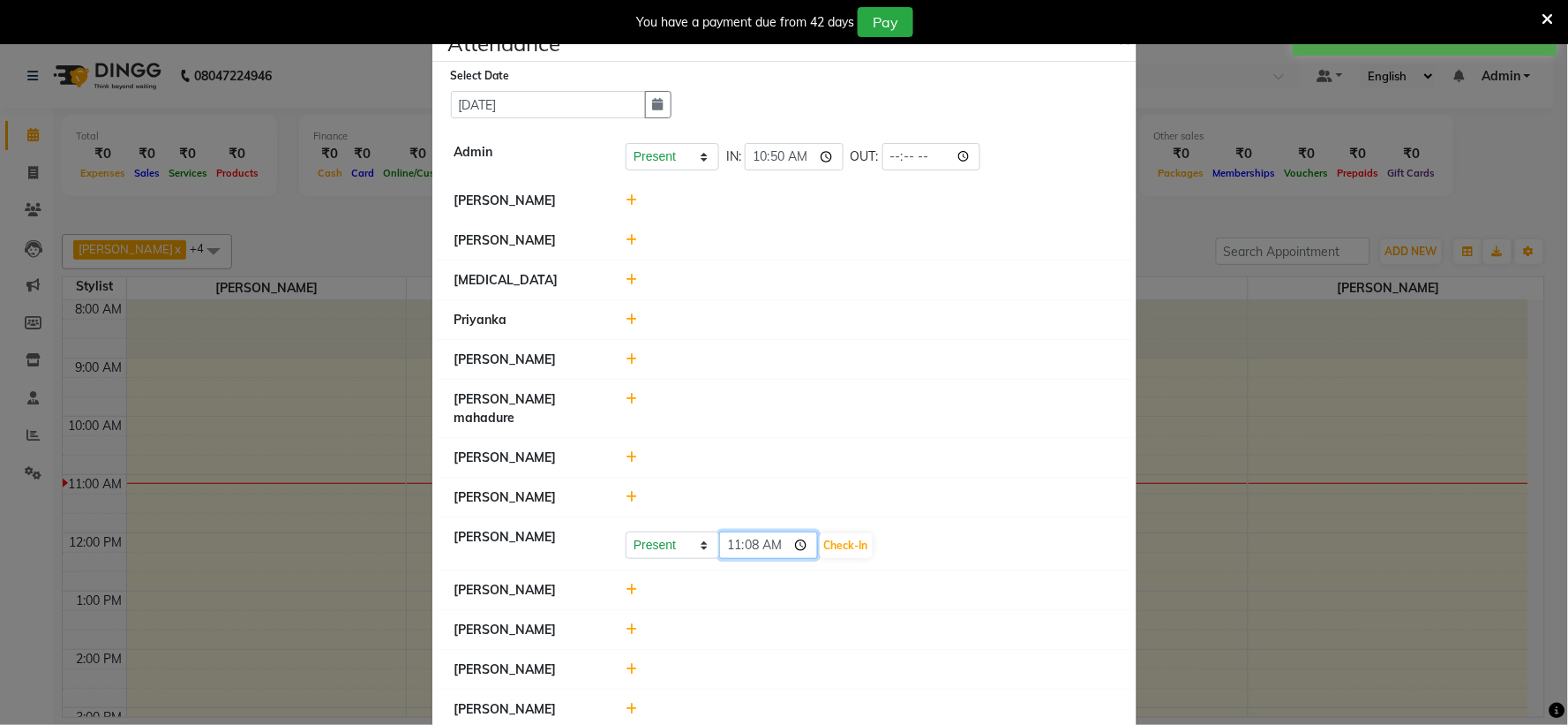
click at [720, 532] on input "11:08" at bounding box center [768, 545] width 99 height 27
type input "10:50"
click at [833, 533] on button "Check-In" at bounding box center [846, 544] width 53 height 24
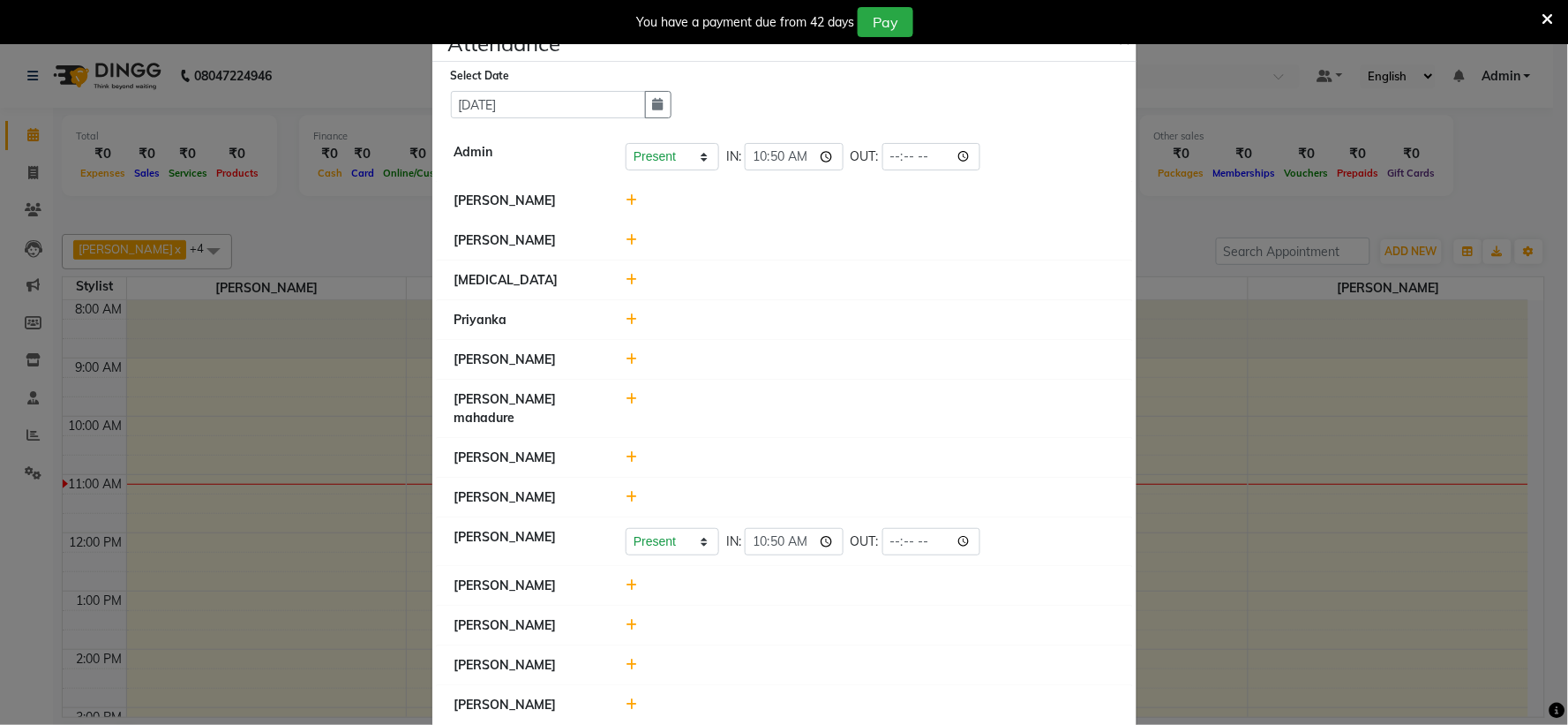
scroll to position [13, 0]
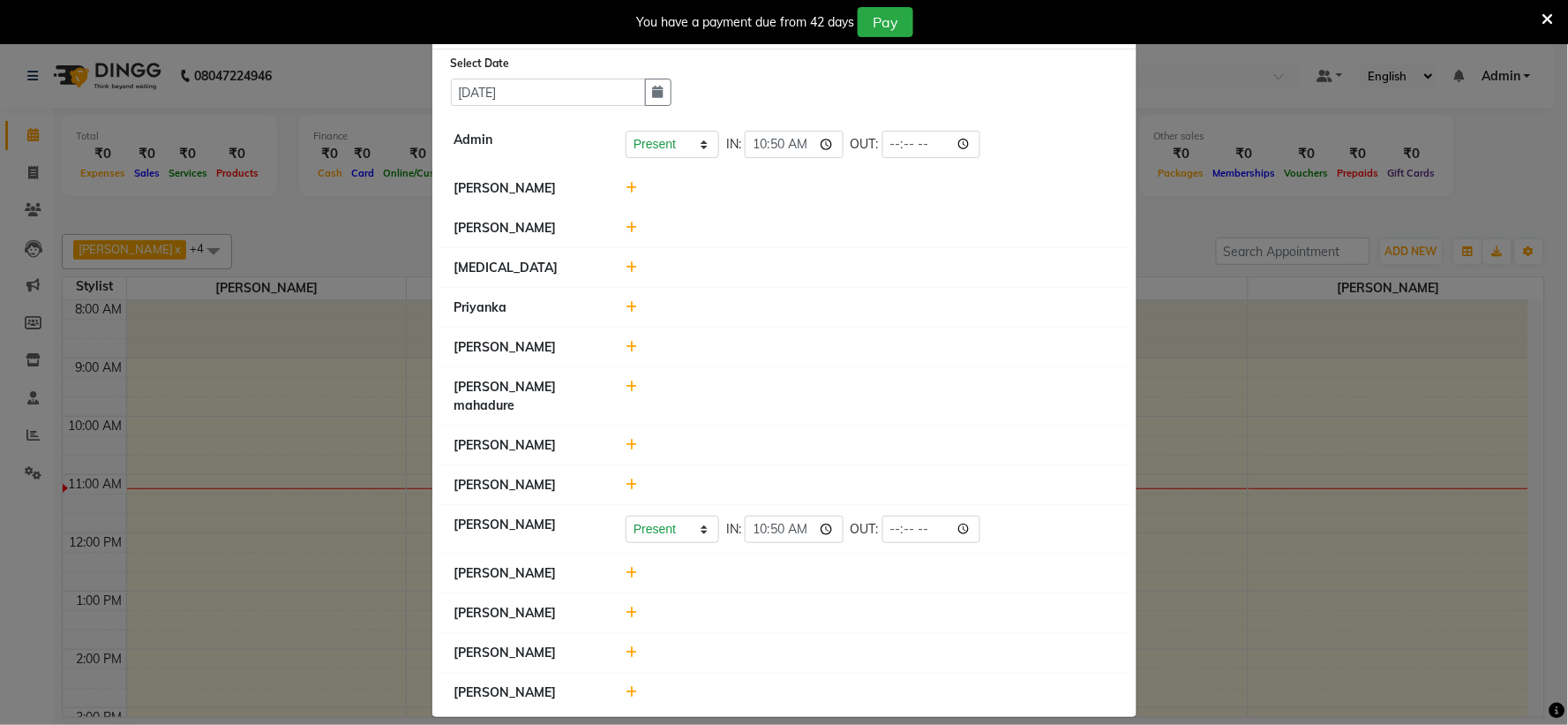
click at [625, 606] on icon at bounding box center [631, 612] width 12 height 13
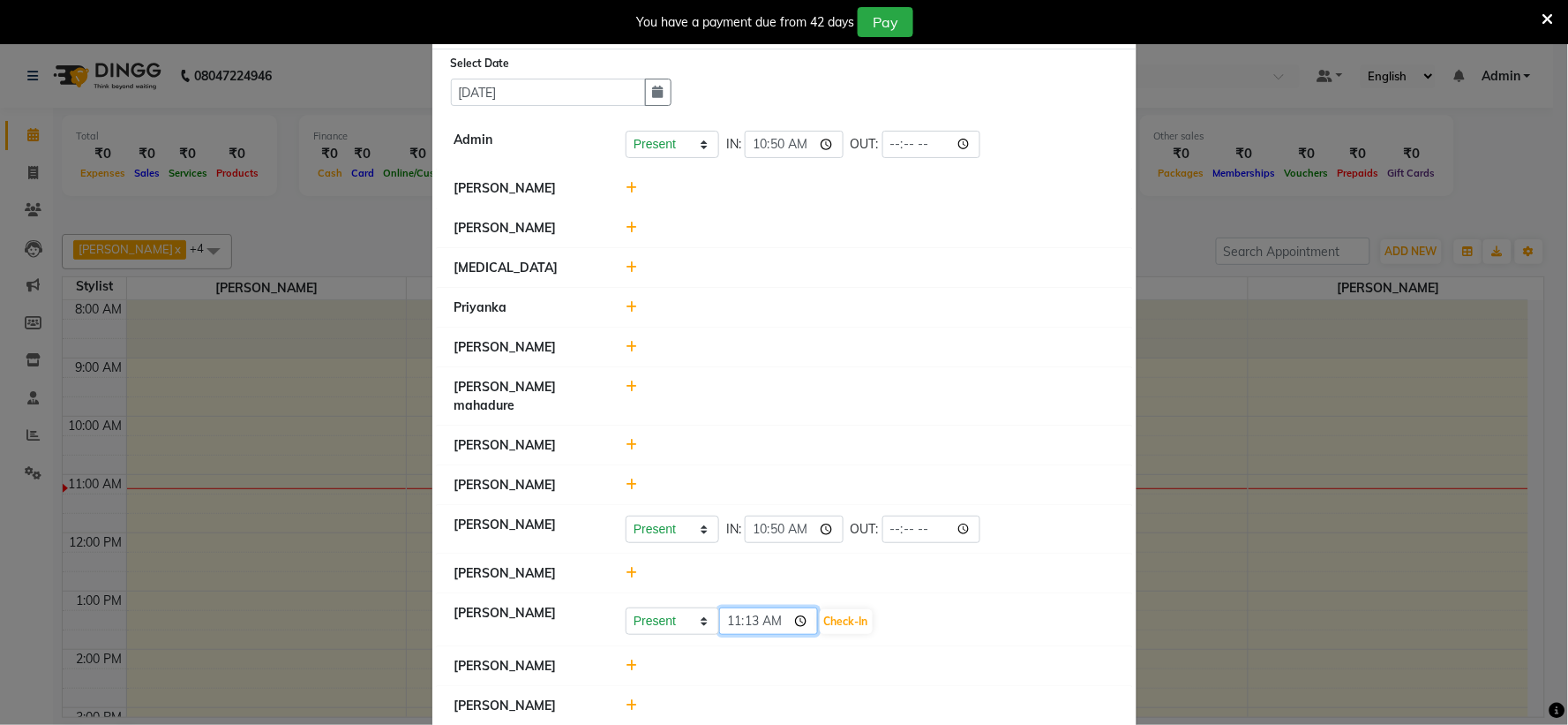
click at [742, 607] on input "11:13" at bounding box center [768, 621] width 99 height 27
click at [734, 607] on input "11:13" at bounding box center [768, 621] width 99 height 27
type input "10:55"
click at [847, 607] on div "Present Absent Late Half Day Weekly Off 10:55 Check-In" at bounding box center [869, 621] width 489 height 28
click at [820, 609] on button "Check-In" at bounding box center [846, 621] width 53 height 24
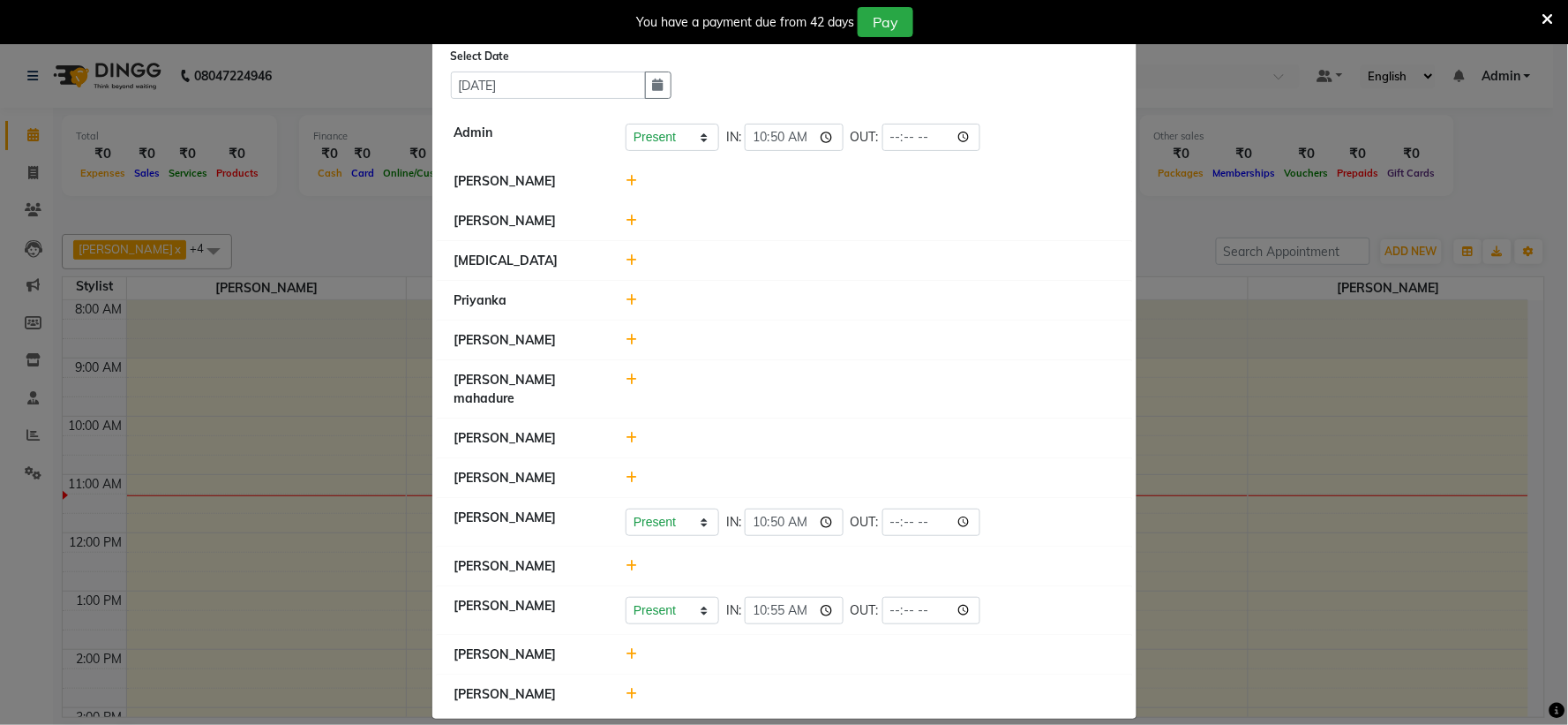
scroll to position [21, 0]
click at [625, 174] on icon at bounding box center [631, 179] width 12 height 13
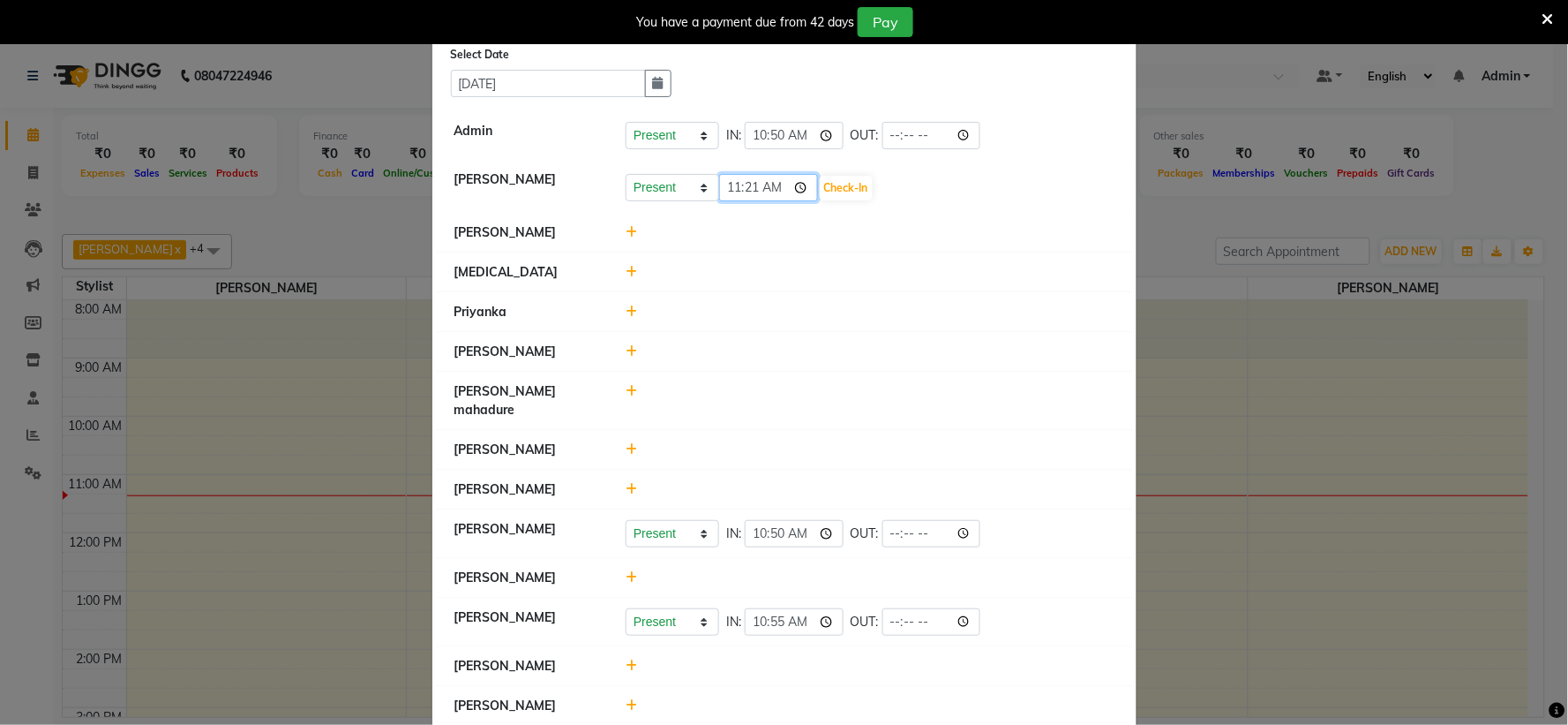
click at [735, 181] on input "11:21" at bounding box center [768, 187] width 99 height 27
click at [753, 182] on input "11:21" at bounding box center [768, 187] width 99 height 27
click at [724, 190] on input "11:21" at bounding box center [768, 187] width 99 height 27
type input "10:55"
click at [822, 188] on button "Check-In" at bounding box center [846, 187] width 53 height 24
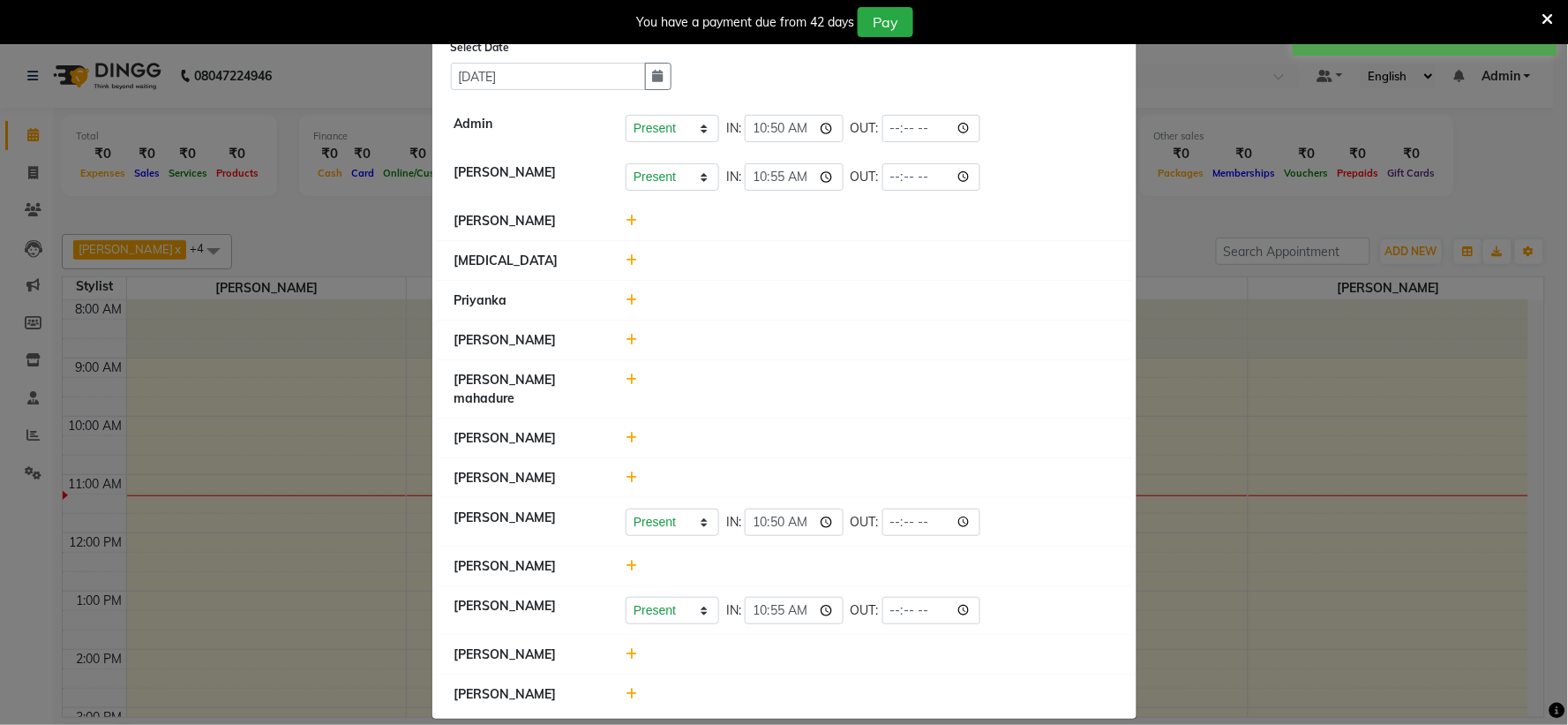
scroll to position [30, 0]
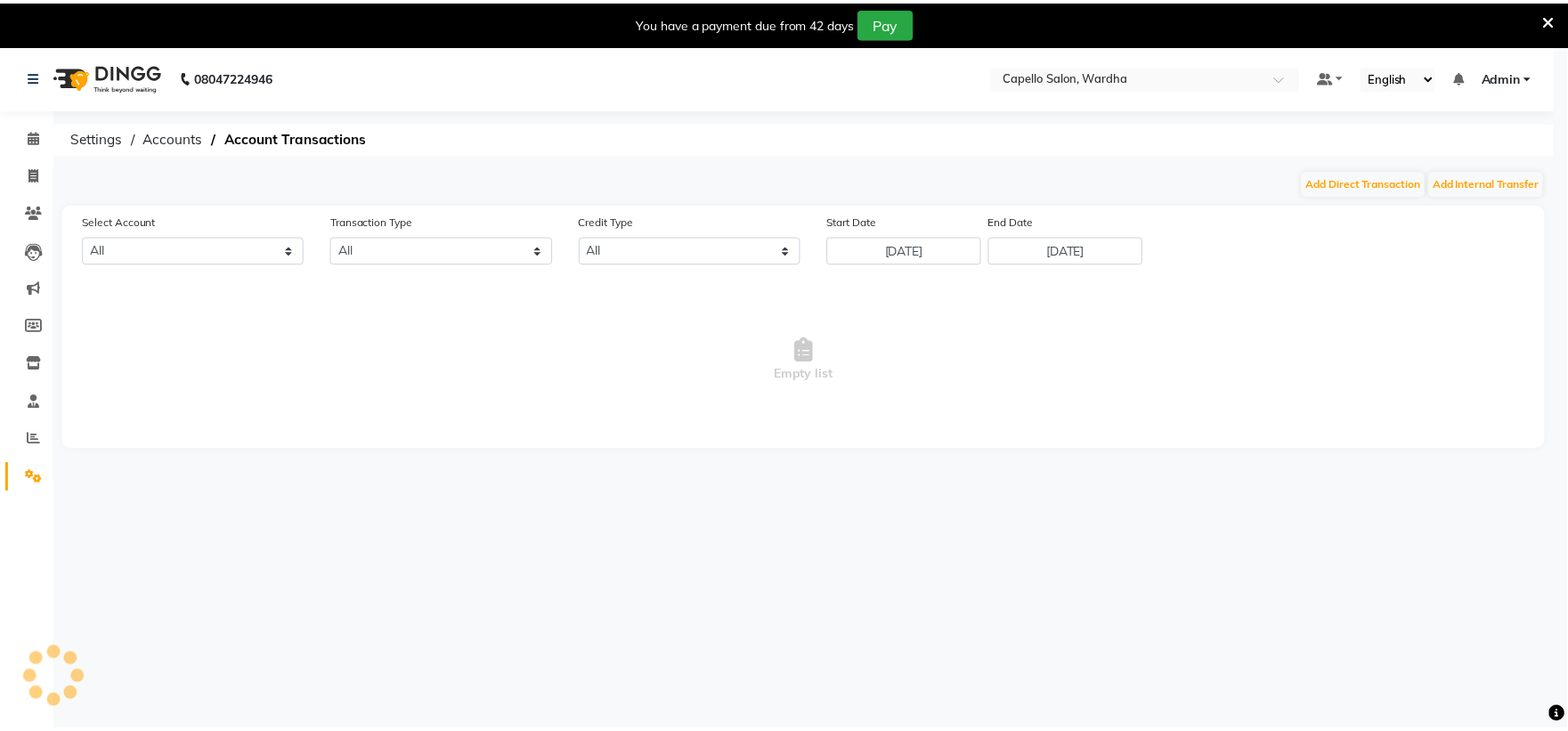
scroll to position [44, 0]
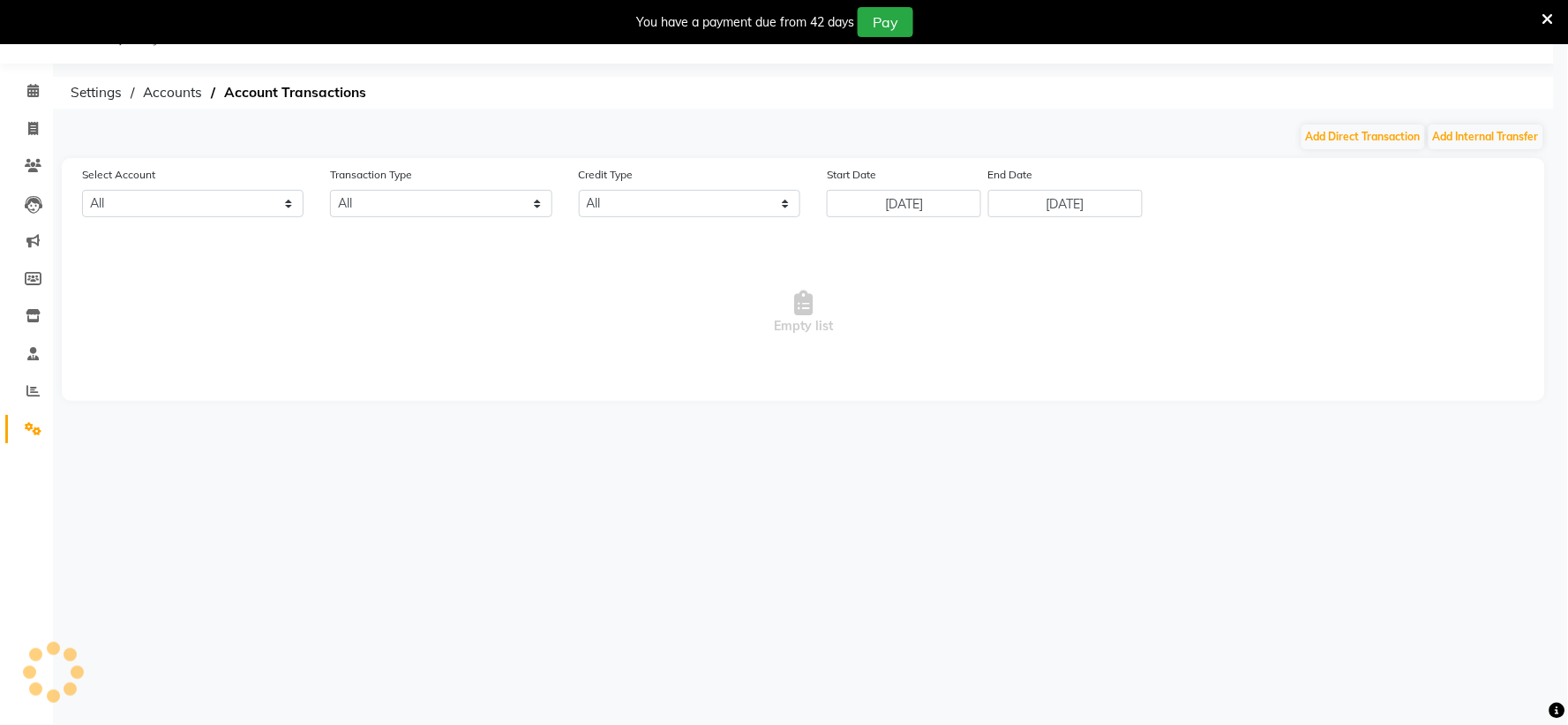
select select "3447"
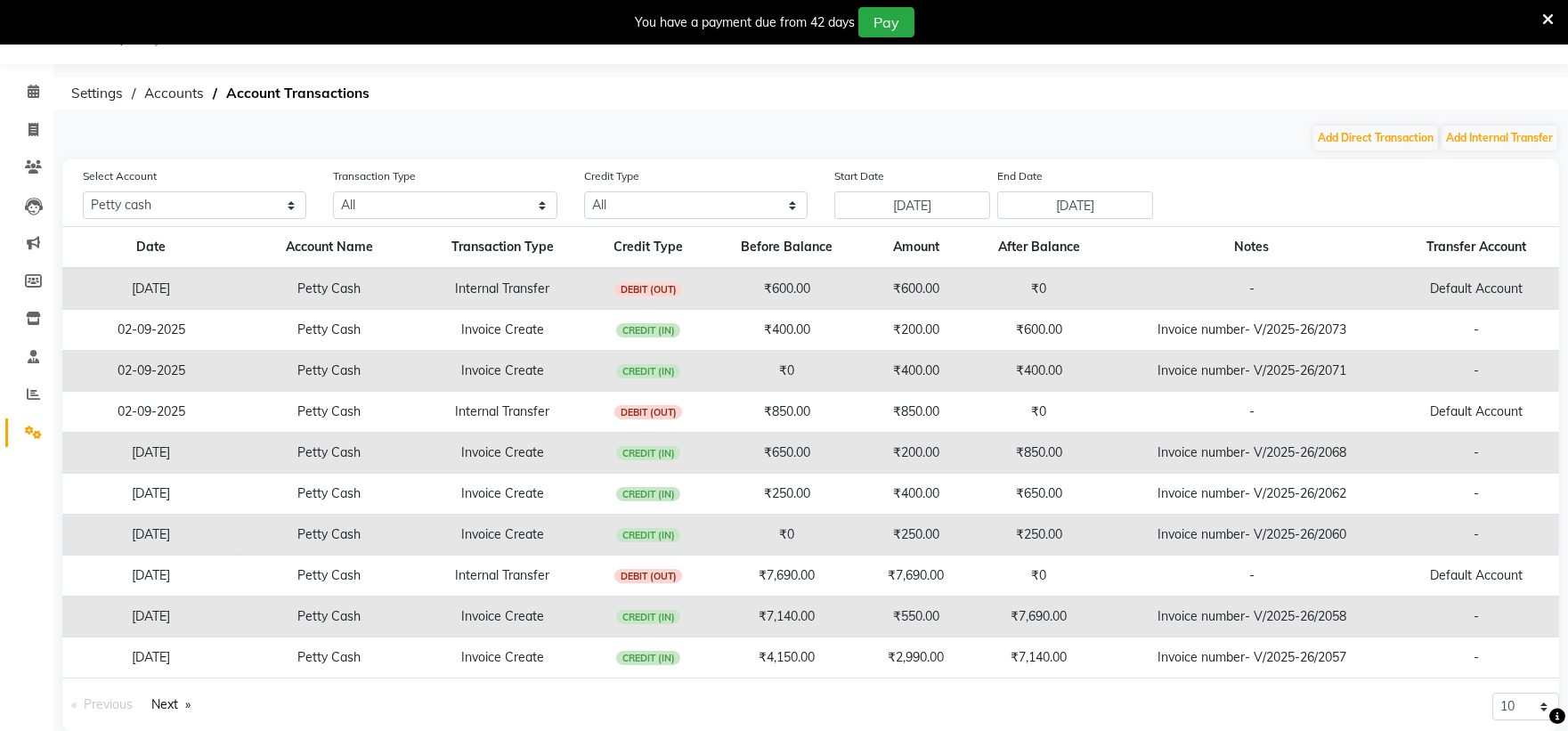
drag, startPoint x: 730, startPoint y: 363, endPoint x: 801, endPoint y: 117, distance: 256.0
click at [801, 117] on div "08047224946 Select Location × Capello Salon, Wardha Default Panel My Panel Engl…" at bounding box center [784, 379] width 1568 height 758
click at [42, 90] on span at bounding box center [33, 91] width 31 height 21
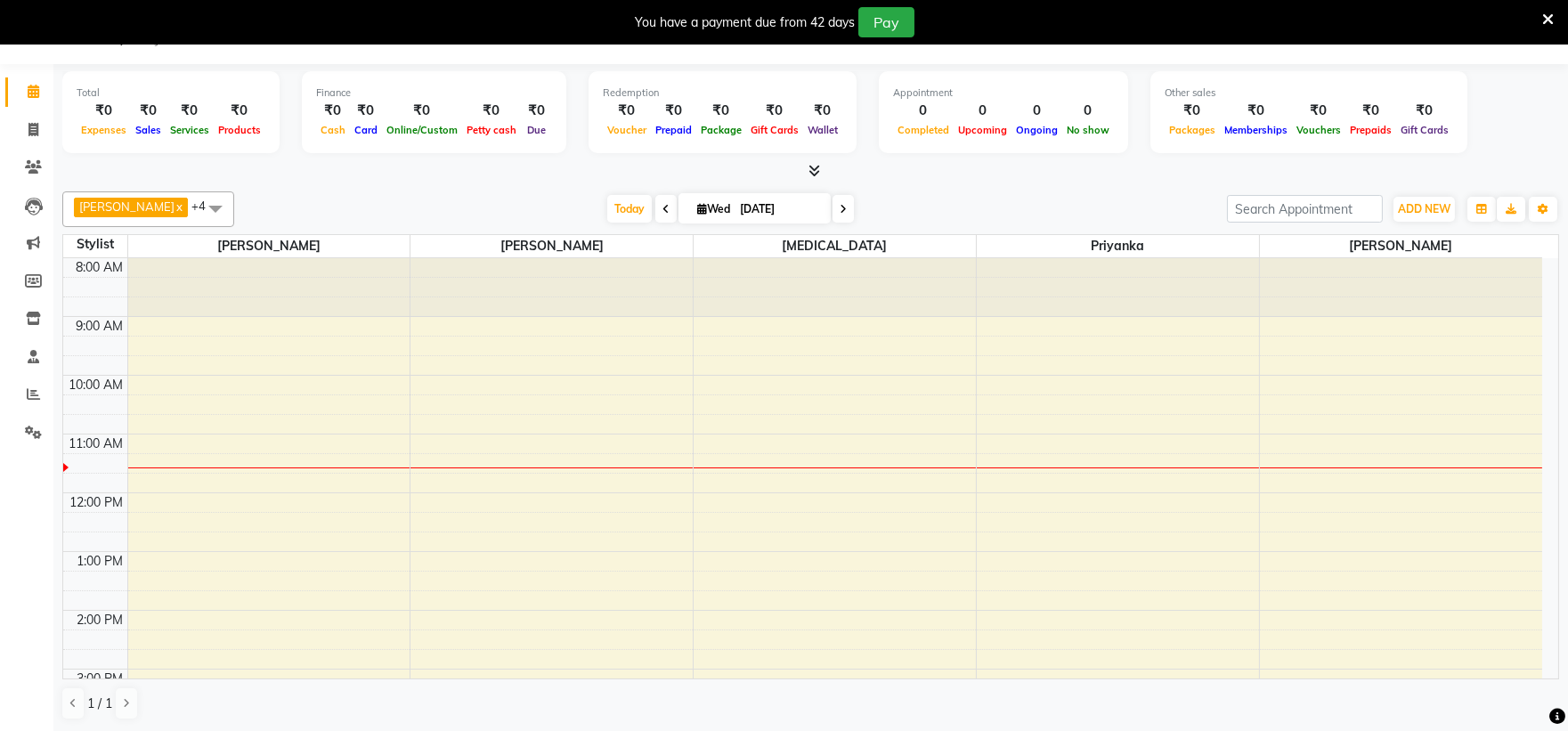
click at [5, 78] on link "Calendar" at bounding box center [26, 92] width 42 height 30
click at [1417, 210] on span "ADD NEW" at bounding box center [1423, 209] width 52 height 14
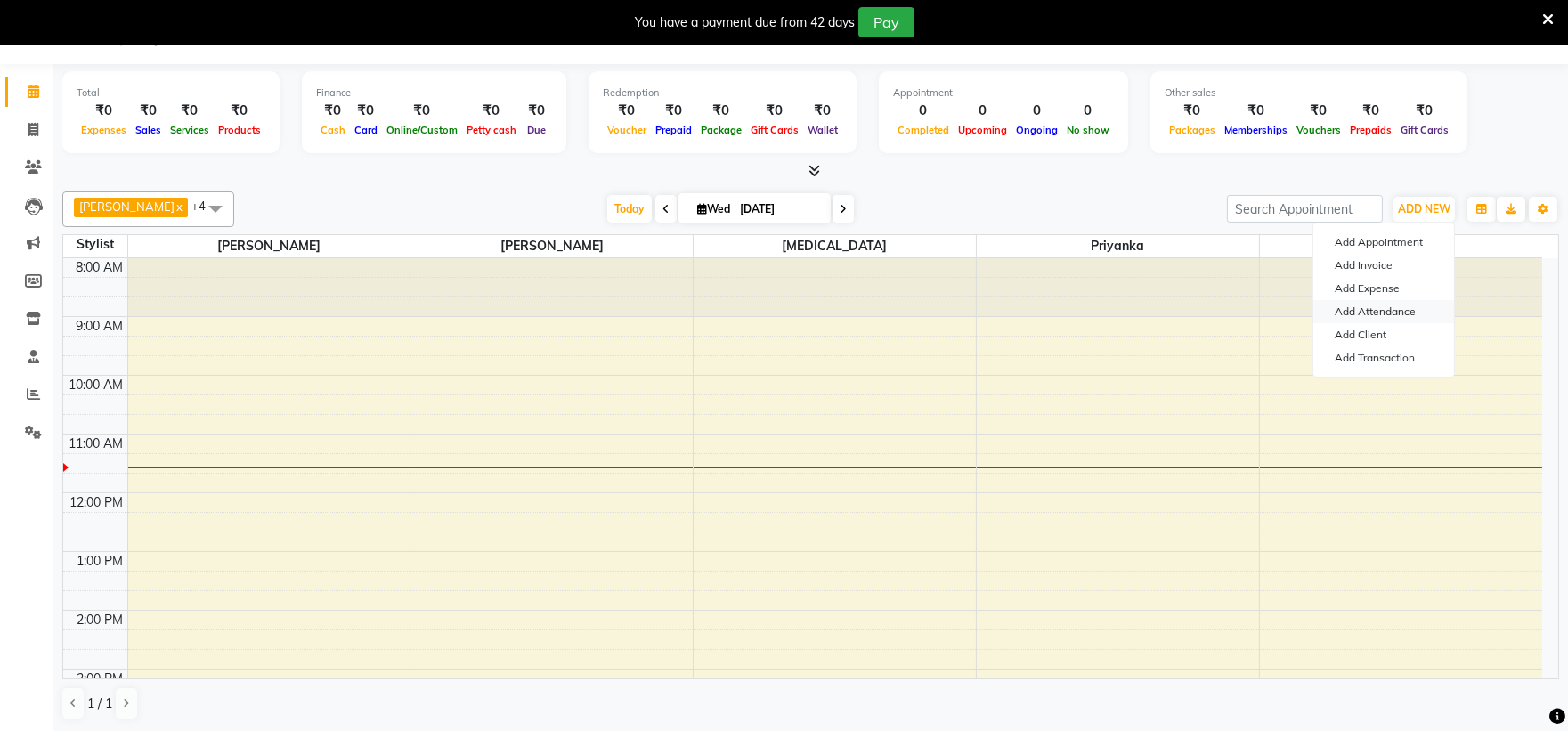
click at [1386, 304] on link "Add Attendance" at bounding box center [1383, 312] width 141 height 24
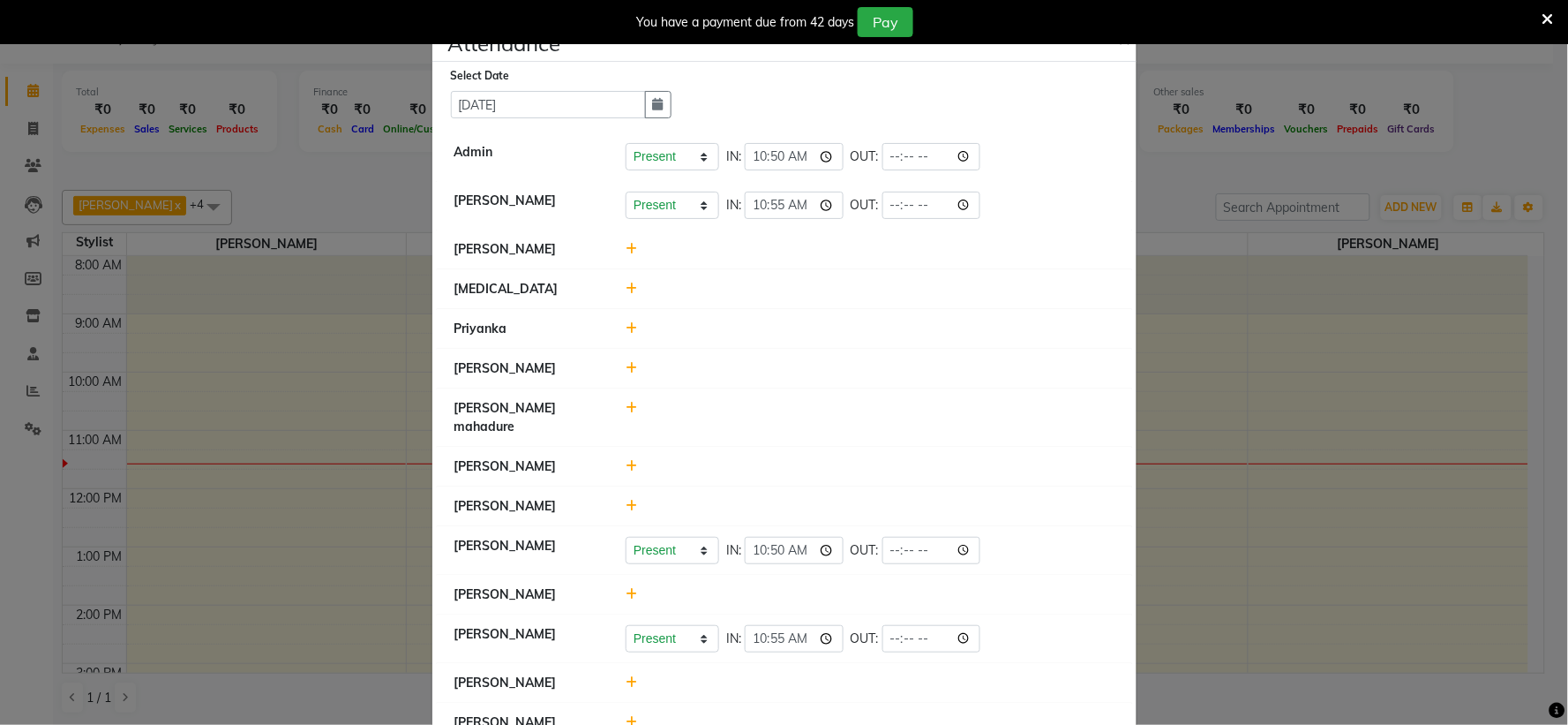
click at [625, 288] on icon at bounding box center [631, 288] width 12 height 13
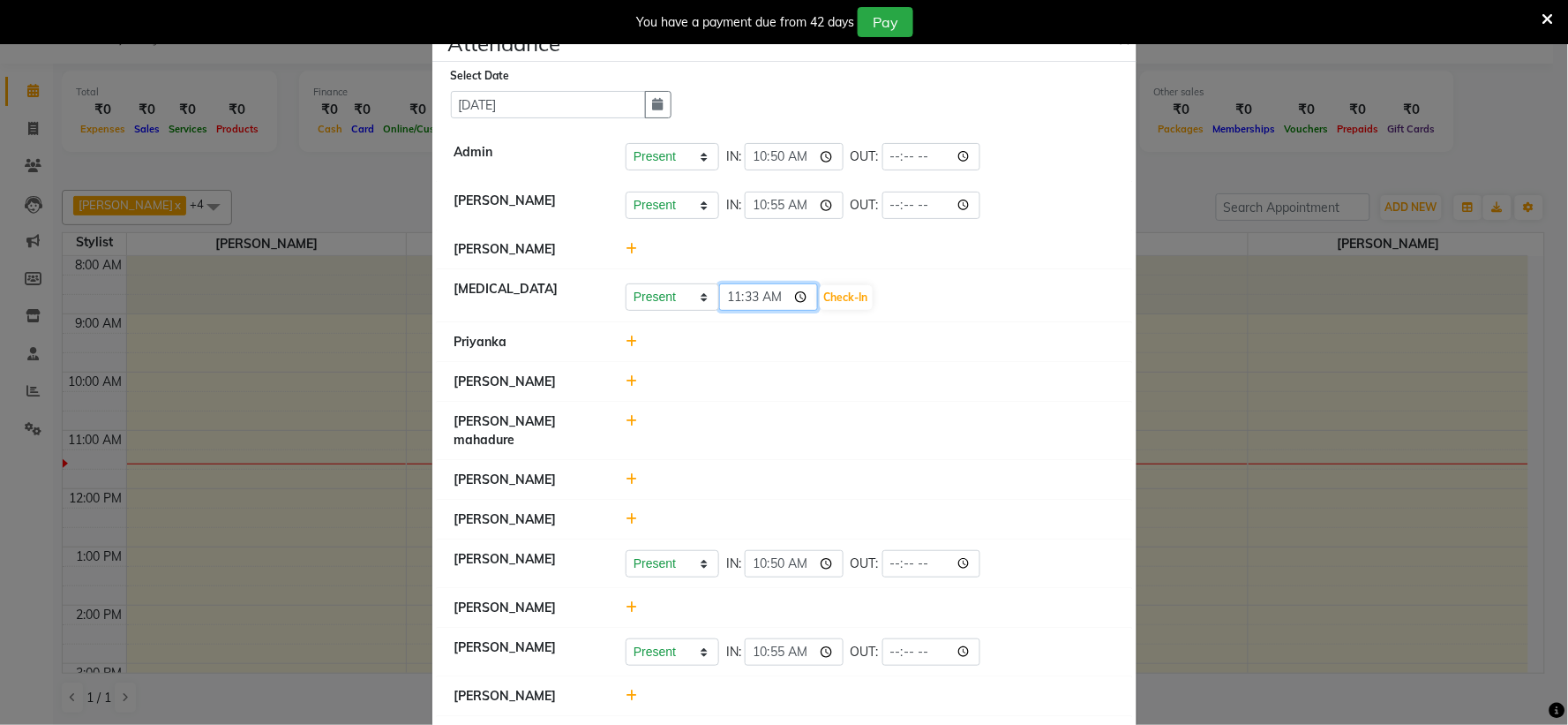
click at [751, 305] on input "11:33" at bounding box center [768, 297] width 99 height 27
click at [744, 301] on input "11:33" at bounding box center [768, 297] width 99 height 27
type input "11:00"
click at [822, 297] on button "Check-In" at bounding box center [846, 297] width 53 height 24
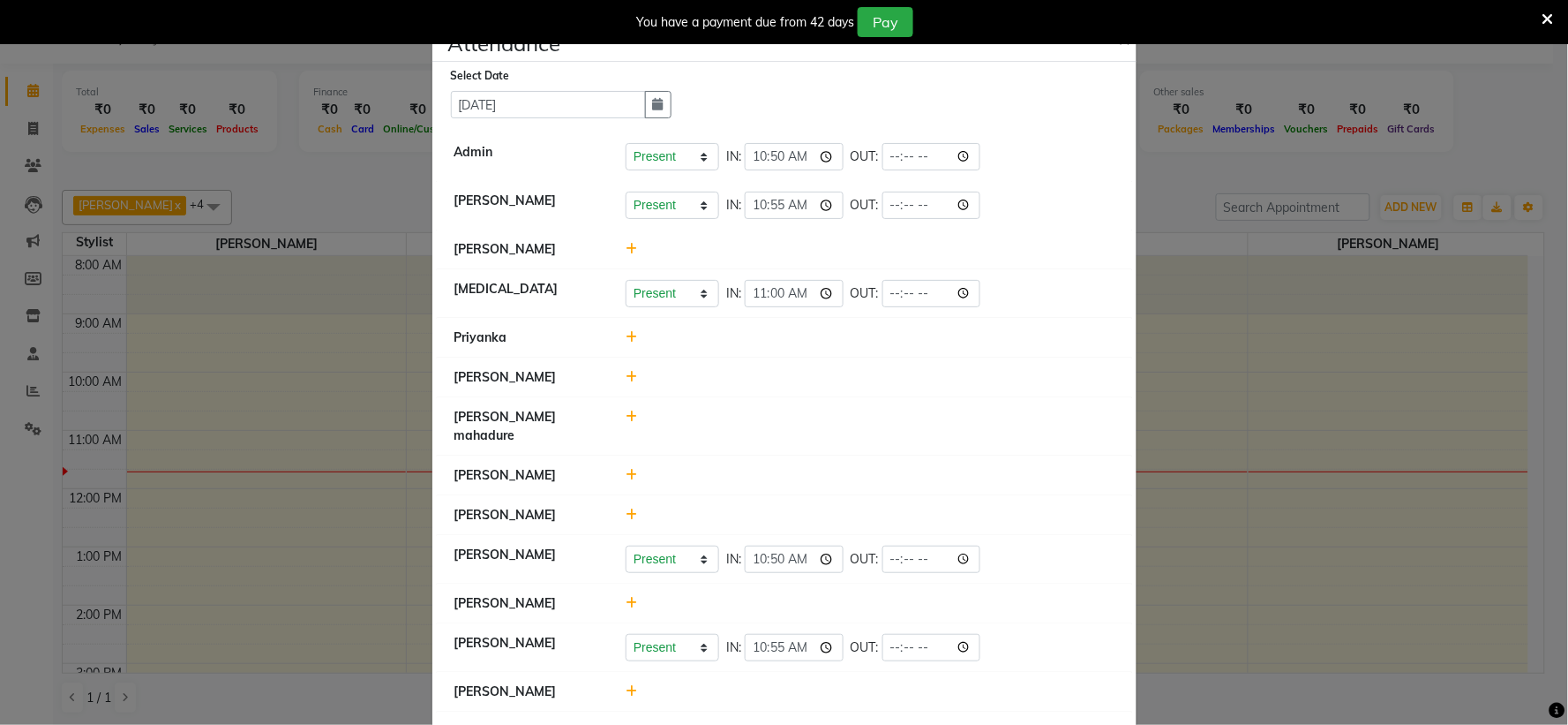
click at [1114, 53] on button "×" at bounding box center [1126, 38] width 44 height 50
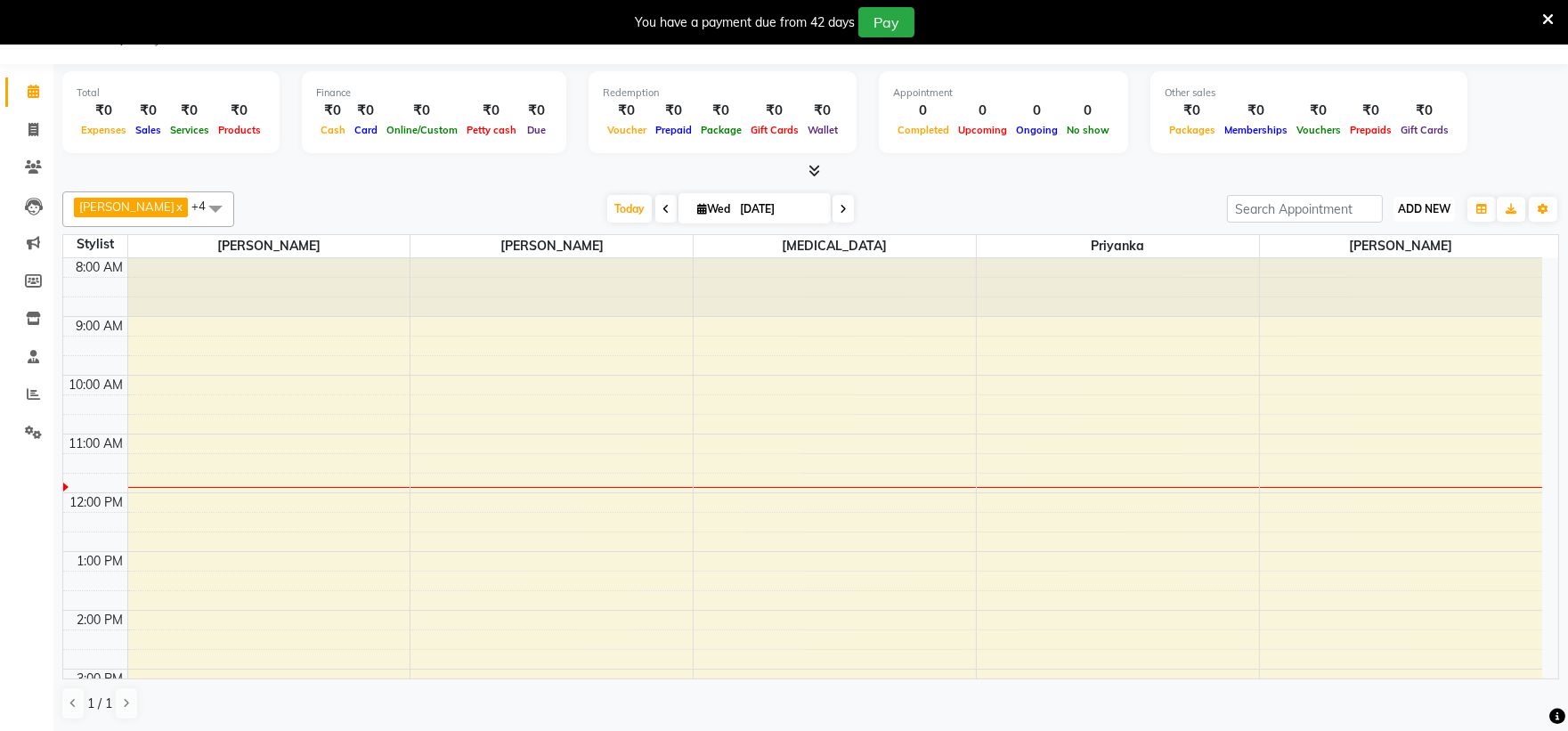
click at [1412, 203] on span "ADD NEW" at bounding box center [1423, 209] width 52 height 14
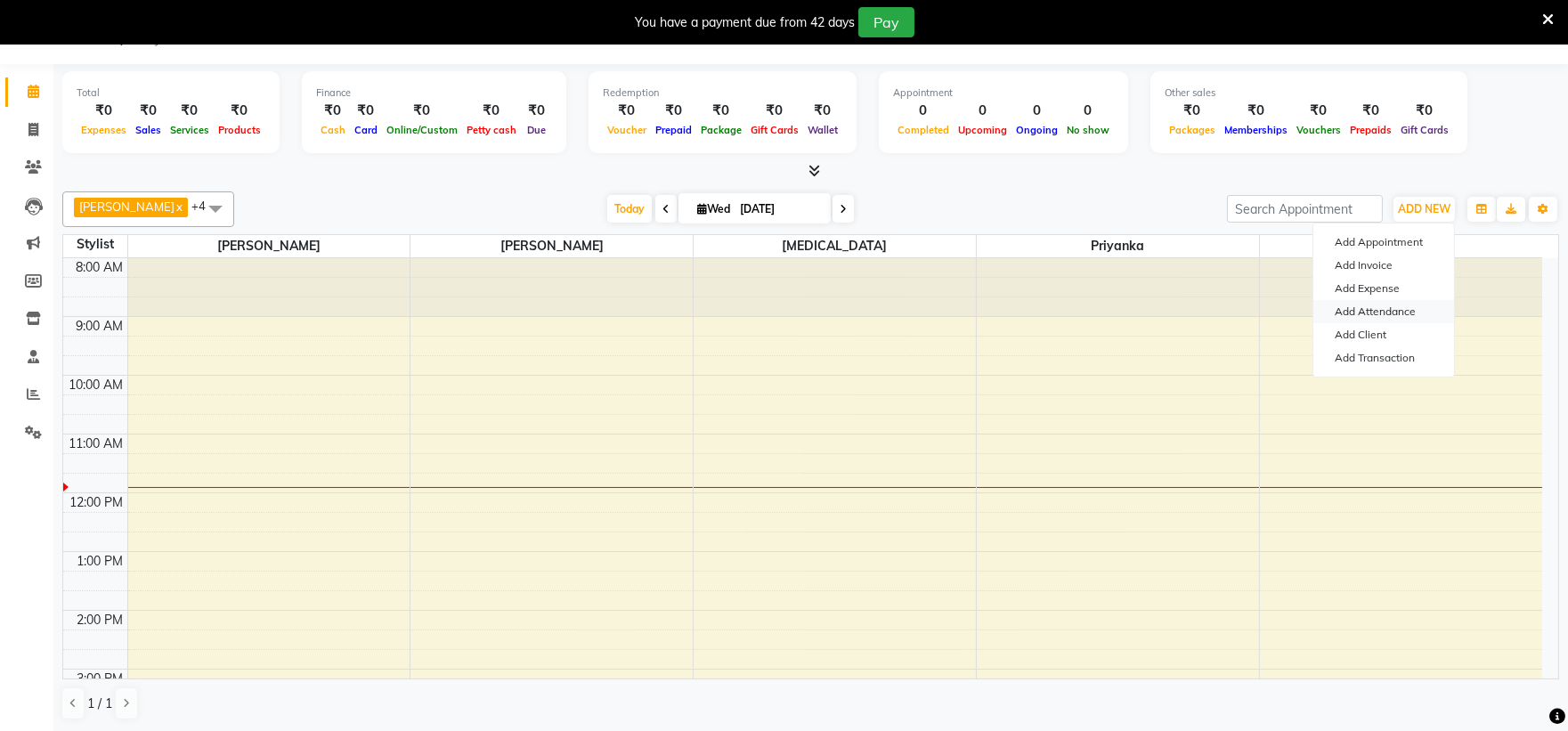
click at [1381, 305] on link "Add Attendance" at bounding box center [1383, 312] width 141 height 24
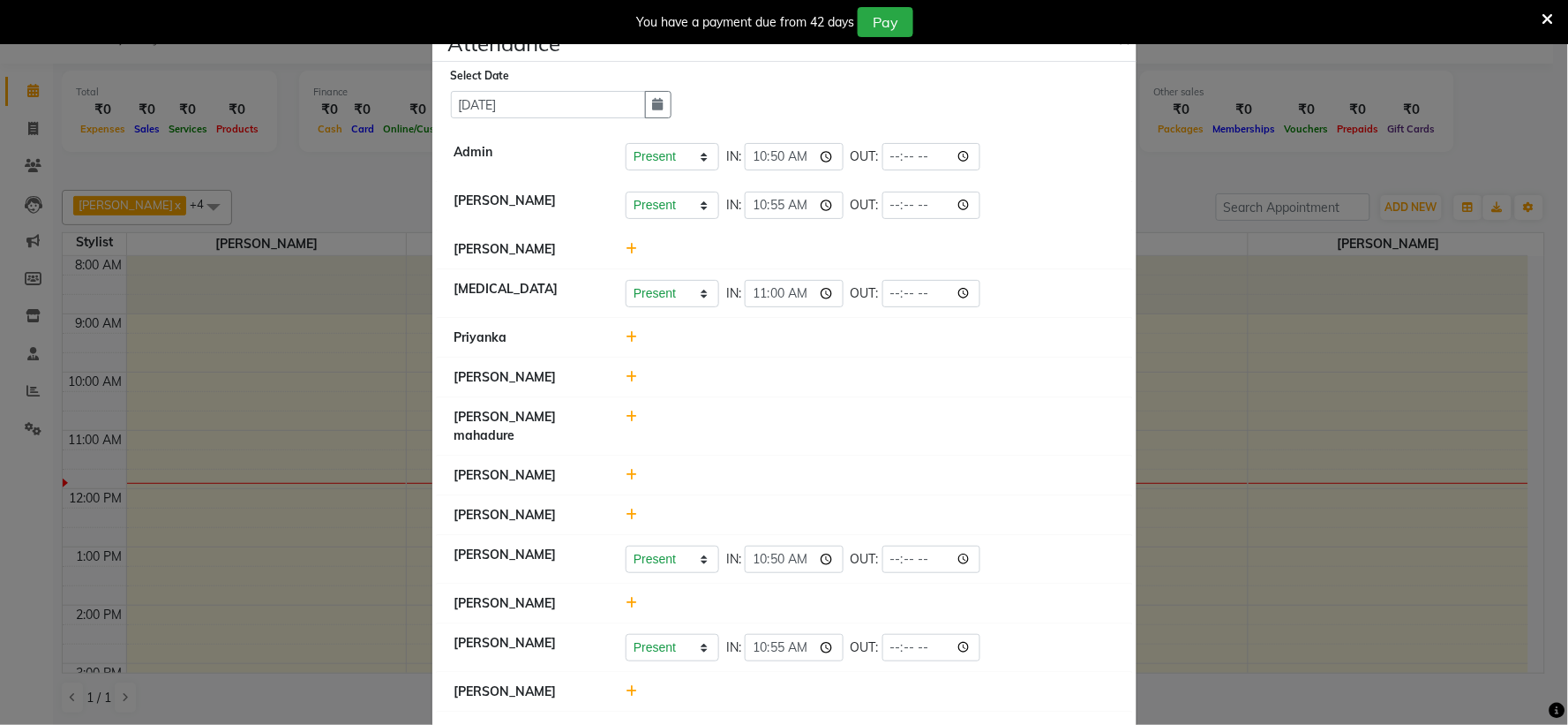
click at [611, 365] on li "[PERSON_NAME]" at bounding box center [784, 378] width 696 height 41
click at [625, 376] on icon at bounding box center [631, 377] width 12 height 13
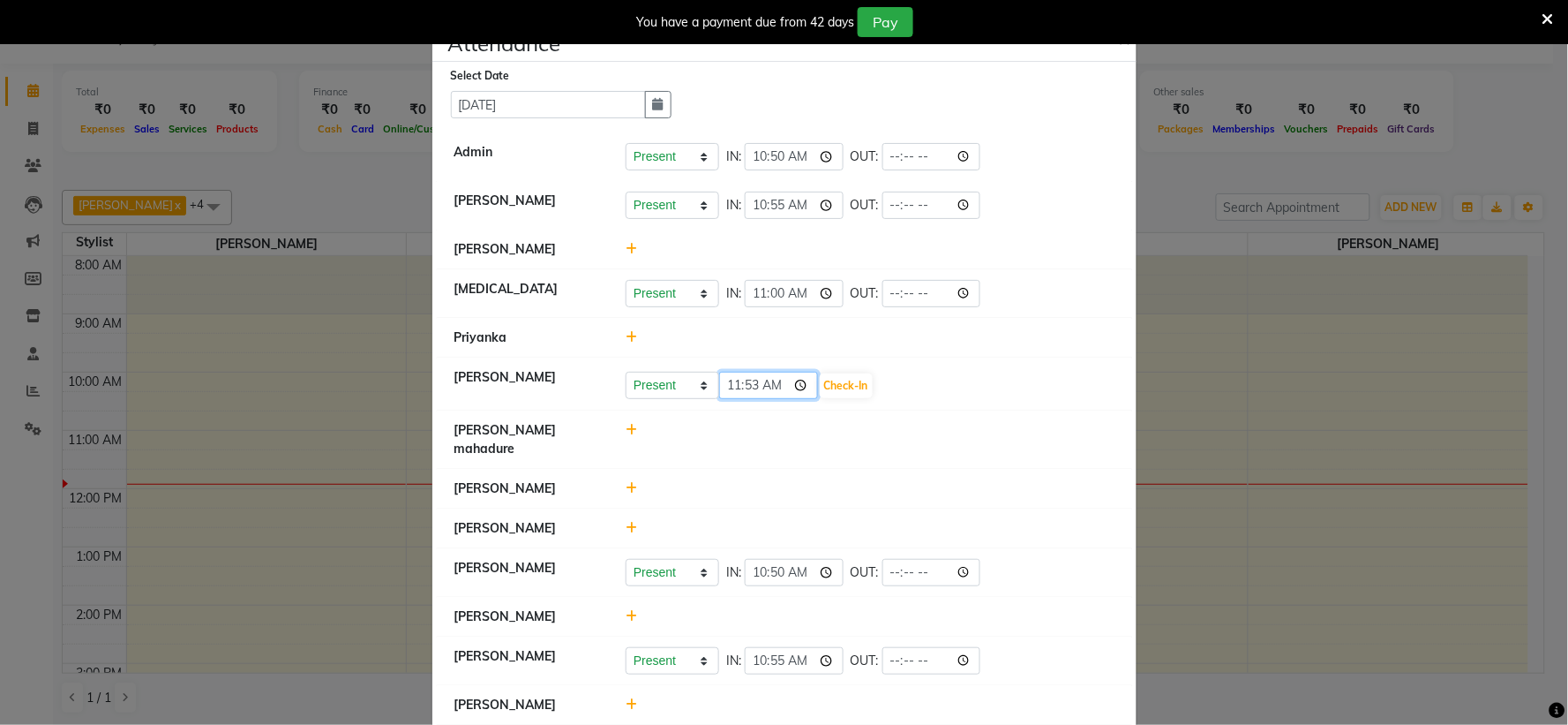
click at [745, 385] on input "11:53" at bounding box center [768, 385] width 99 height 27
type input "11:30"
click at [820, 391] on button "Check-In" at bounding box center [846, 385] width 53 height 24
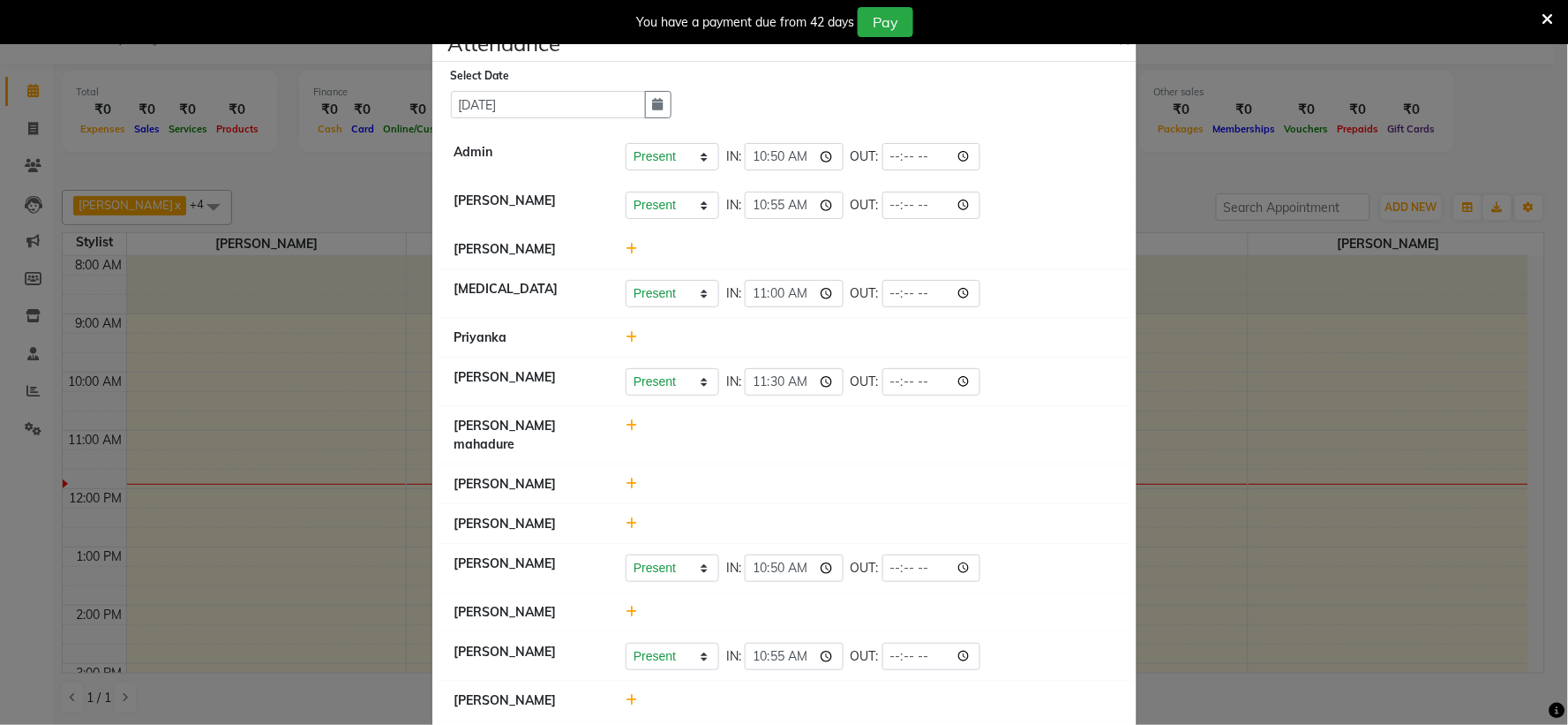
click at [1121, 51] on button "×" at bounding box center [1126, 38] width 44 height 50
